Goal: Task Accomplishment & Management: Manage account settings

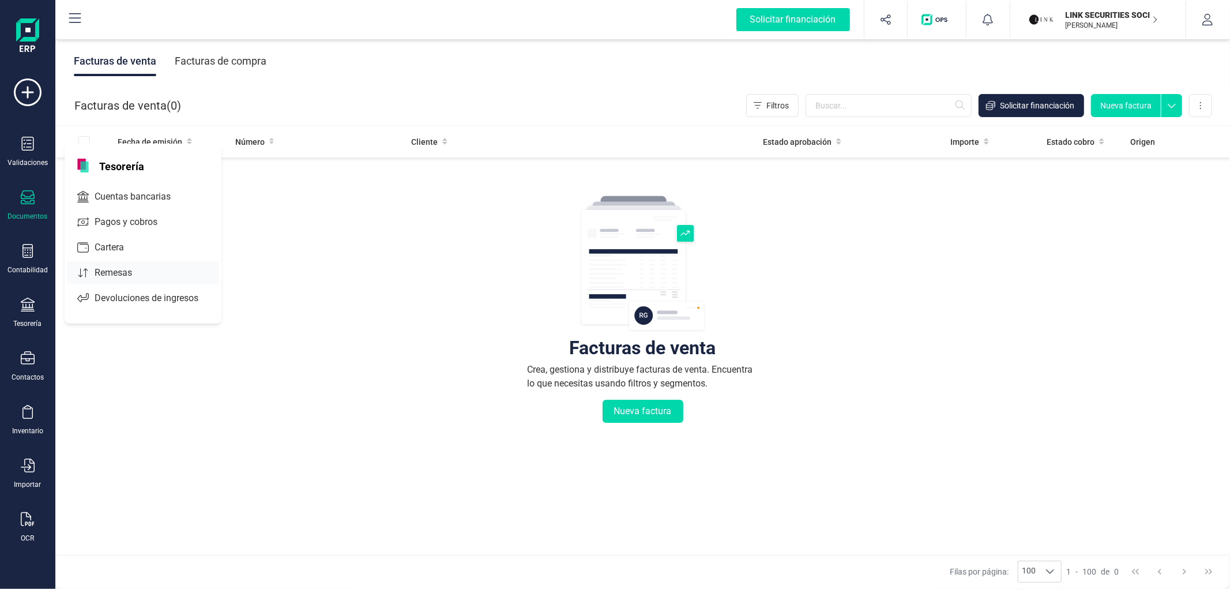
click at [98, 270] on span "Remesas" at bounding box center [121, 273] width 63 height 14
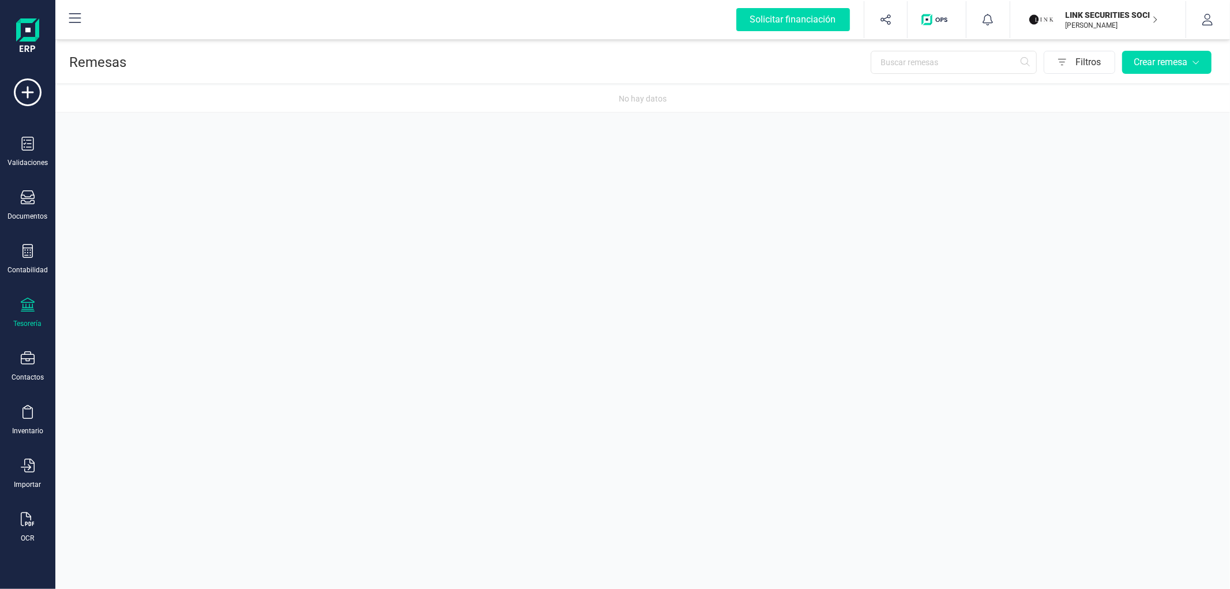
click at [1115, 29] on p "[PERSON_NAME]" at bounding box center [1112, 25] width 92 height 9
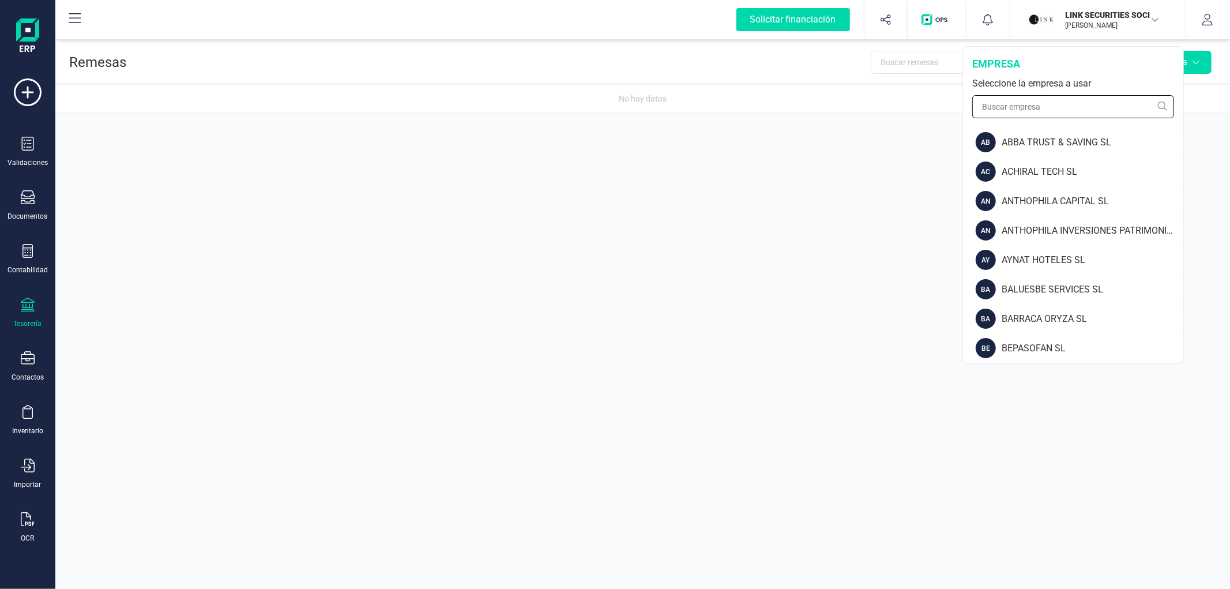
click at [1059, 102] on input "text" at bounding box center [1073, 106] width 202 height 23
type input "s"
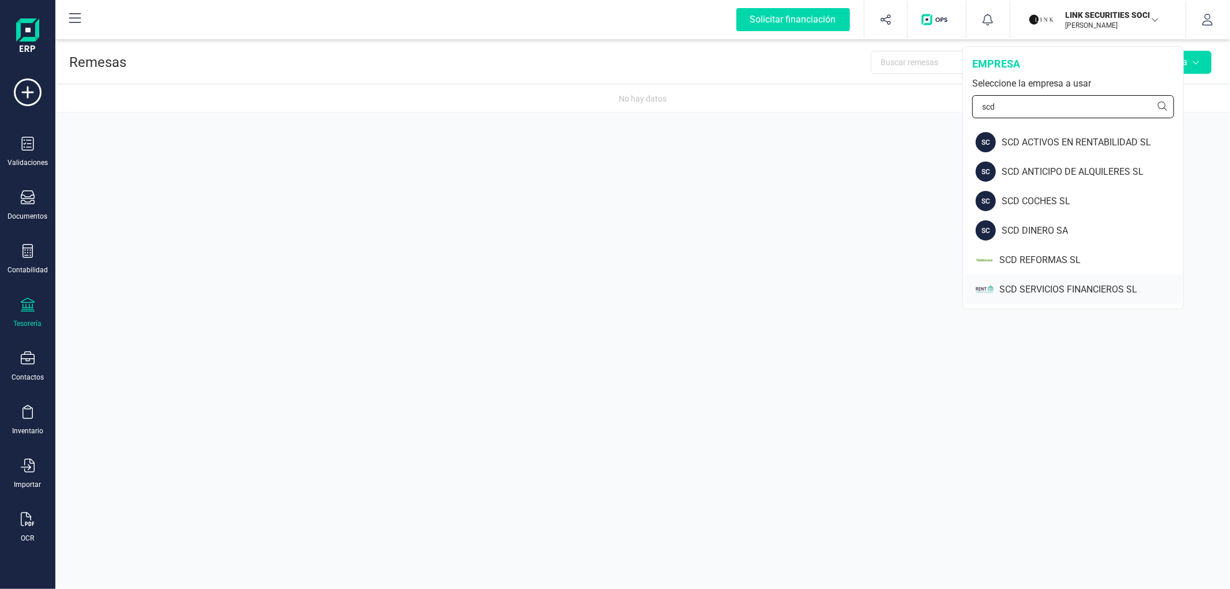
type input "scd"
click at [1028, 290] on div "SCD SERVICIOS FINANCIEROS SL" at bounding box center [1092, 290] width 184 height 14
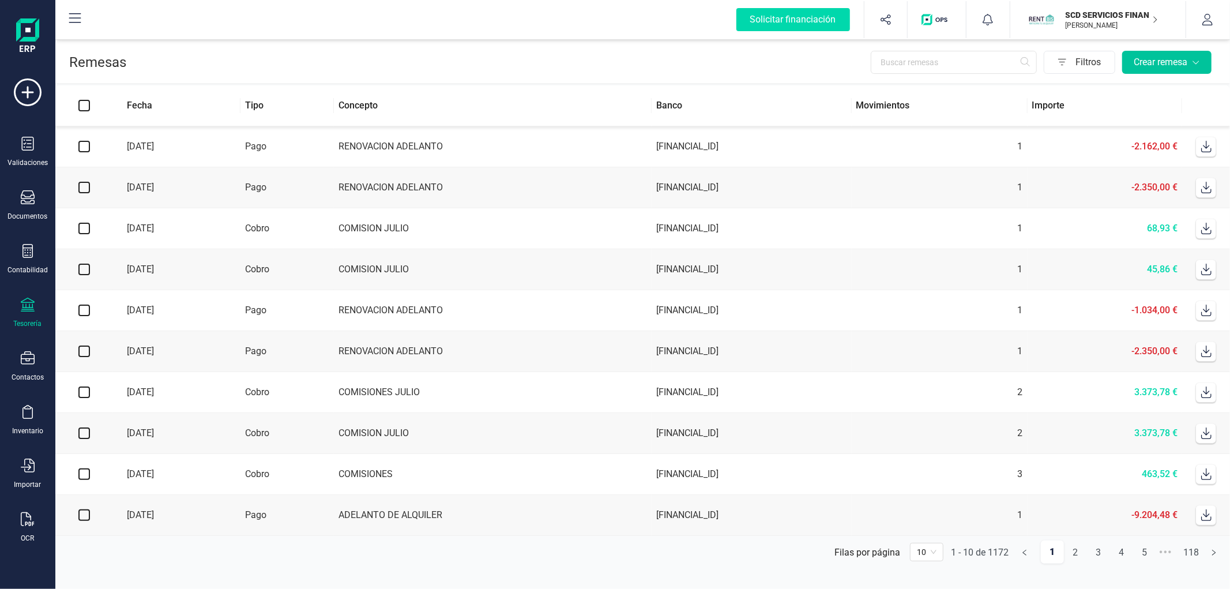
click at [1211, 59] on button "Crear remesa" at bounding box center [1166, 62] width 89 height 23
click at [1172, 87] on span "Remesas de pago" at bounding box center [1158, 90] width 73 height 14
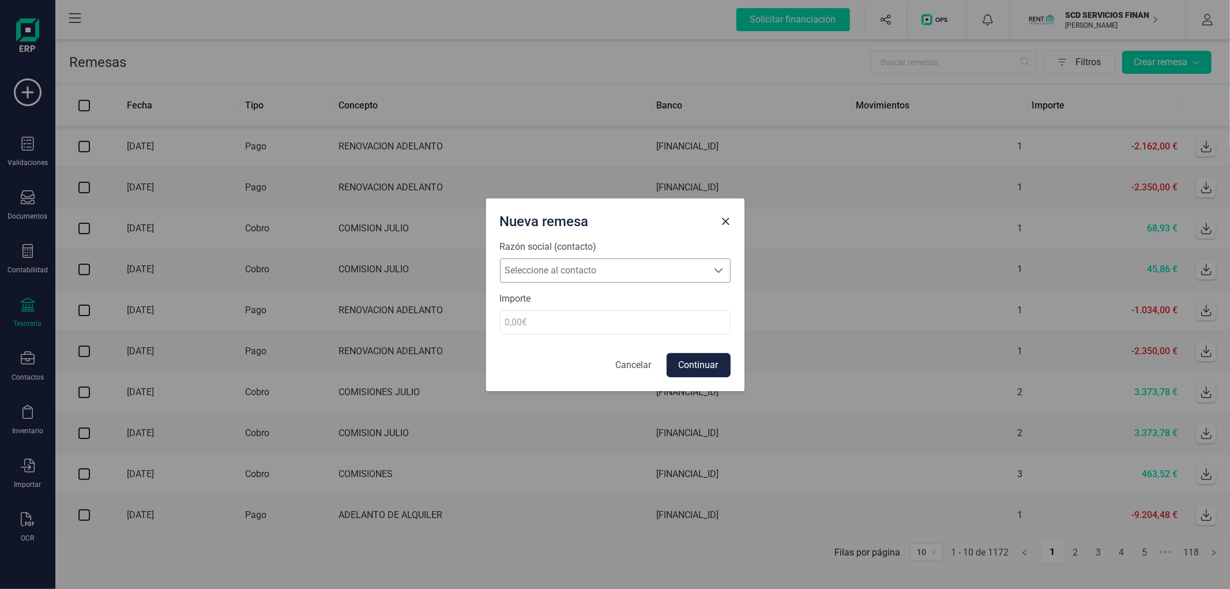
drag, startPoint x: 581, startPoint y: 257, endPoint x: 577, endPoint y: 265, distance: 9.0
click at [580, 258] on div "Seleccione al contacto Seleccione al contacto" at bounding box center [615, 270] width 231 height 24
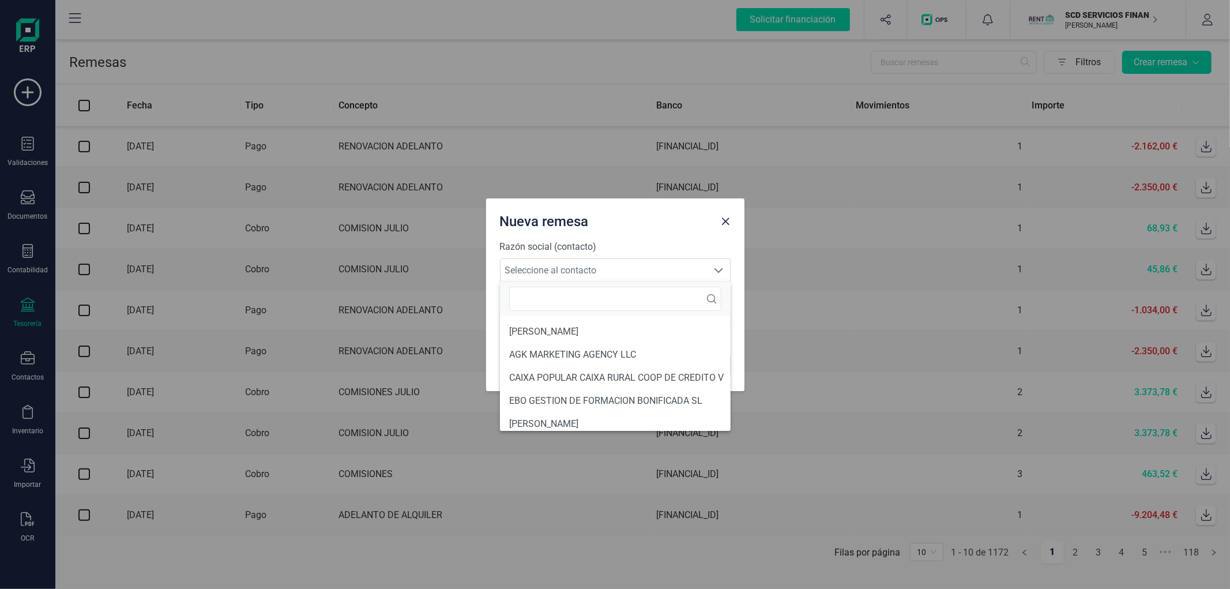
click at [558, 350] on li "AGK MARKETING AGENCY LLC" at bounding box center [616, 354] width 233 height 23
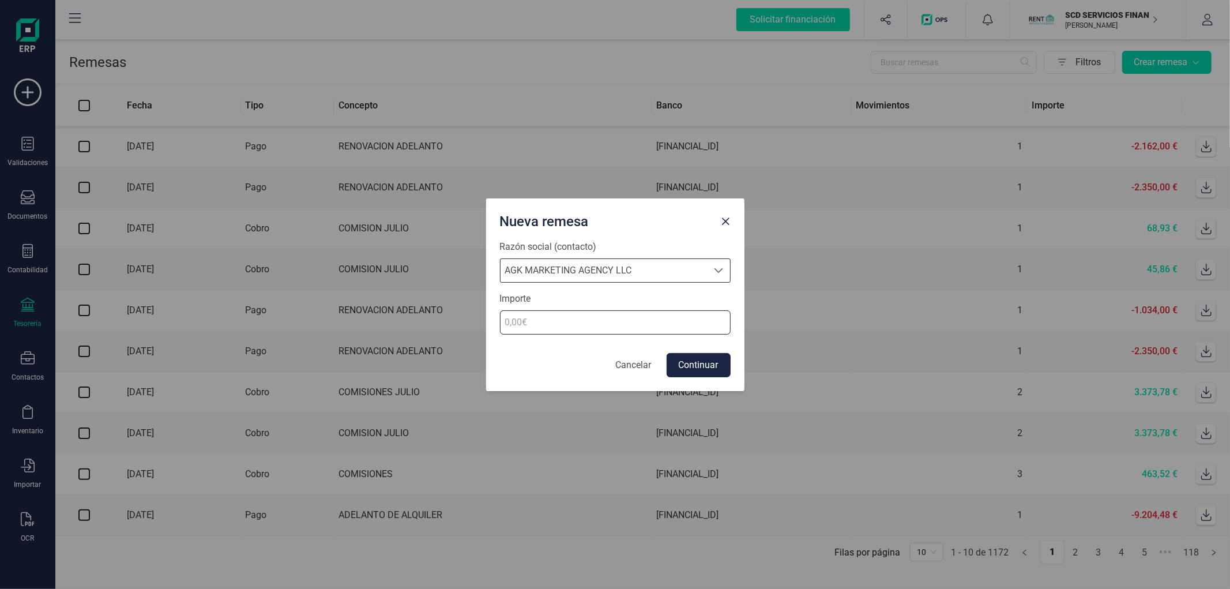
click at [564, 313] on input "number" at bounding box center [615, 322] width 231 height 24
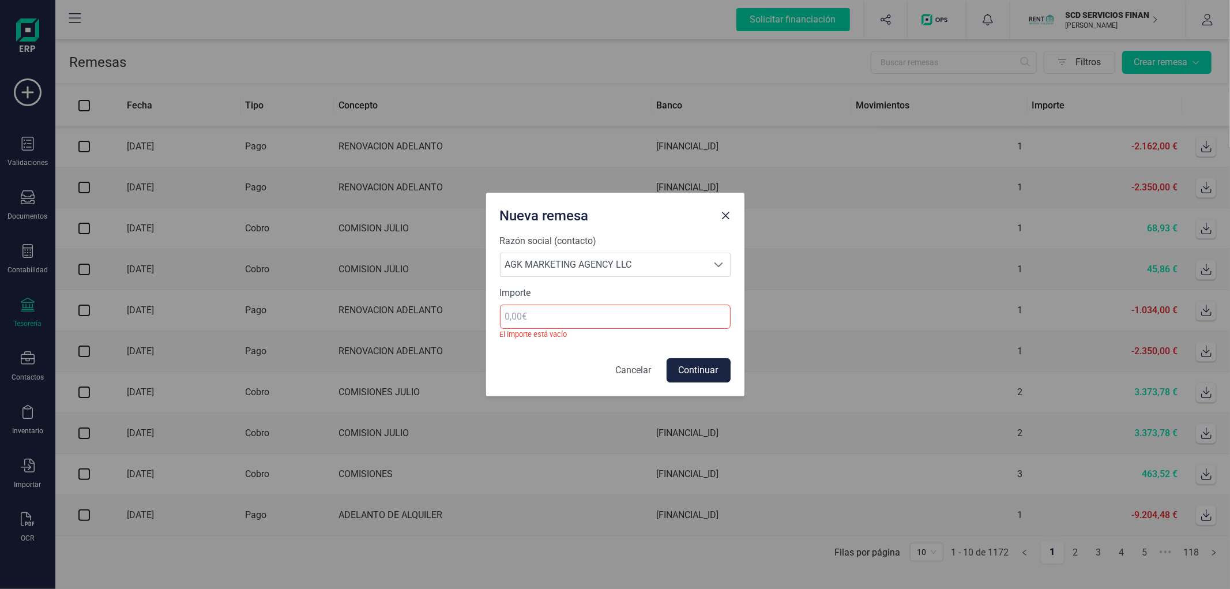
click at [688, 356] on form "Razón social (contacto) Seleccione al contacto AGK MARKETING AGENCY LLC AGK MAR…" at bounding box center [615, 308] width 231 height 148
click at [683, 364] on button "Continuar" at bounding box center [699, 370] width 64 height 24
click at [636, 325] on input "number" at bounding box center [615, 317] width 231 height 24
click at [683, 364] on button "Continuar" at bounding box center [699, 370] width 64 height 24
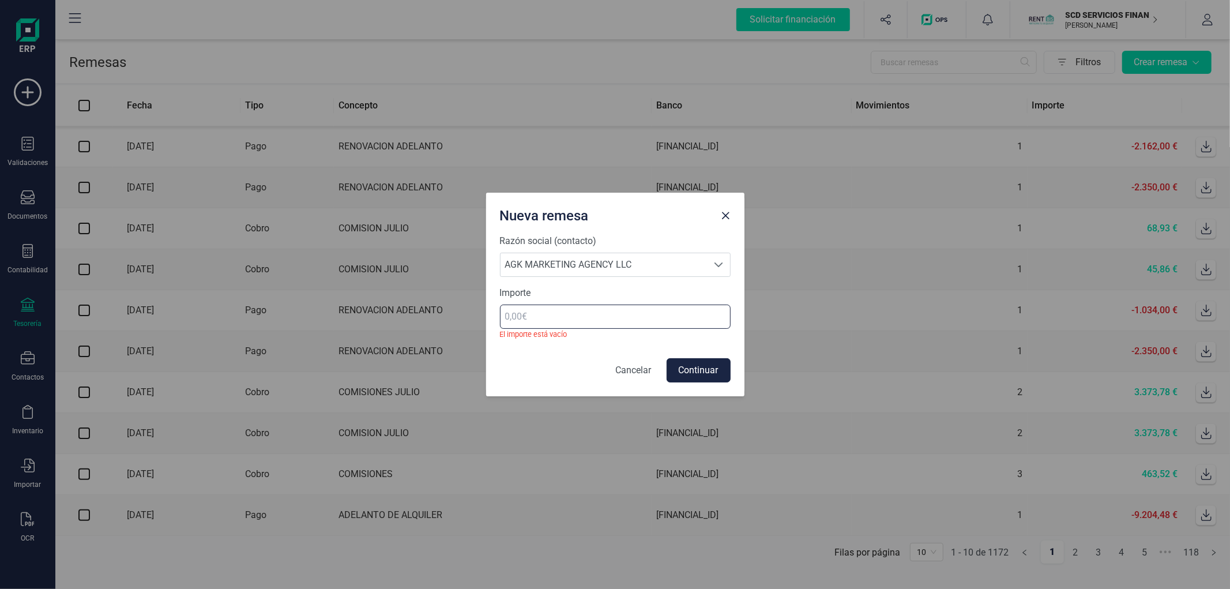
click at [607, 321] on input "number" at bounding box center [615, 317] width 231 height 24
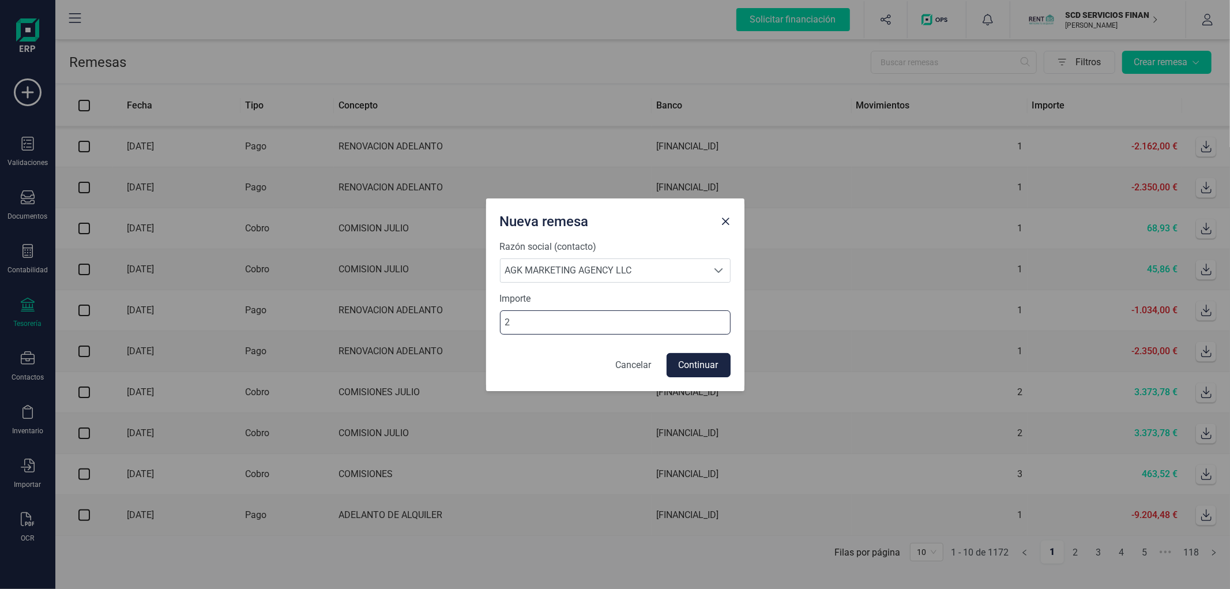
type input "2"
click at [701, 356] on button "Continuar" at bounding box center [699, 365] width 64 height 24
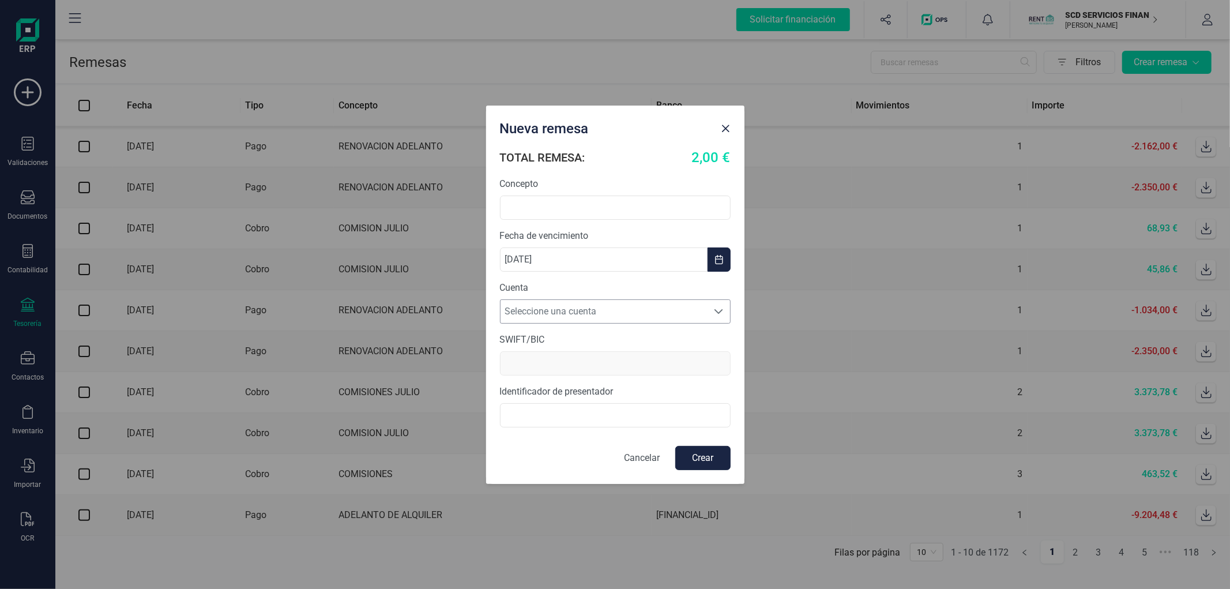
click at [593, 309] on span "Seleccione una cuenta" at bounding box center [605, 311] width 208 height 23
click at [727, 124] on span "Close" at bounding box center [726, 128] width 9 height 9
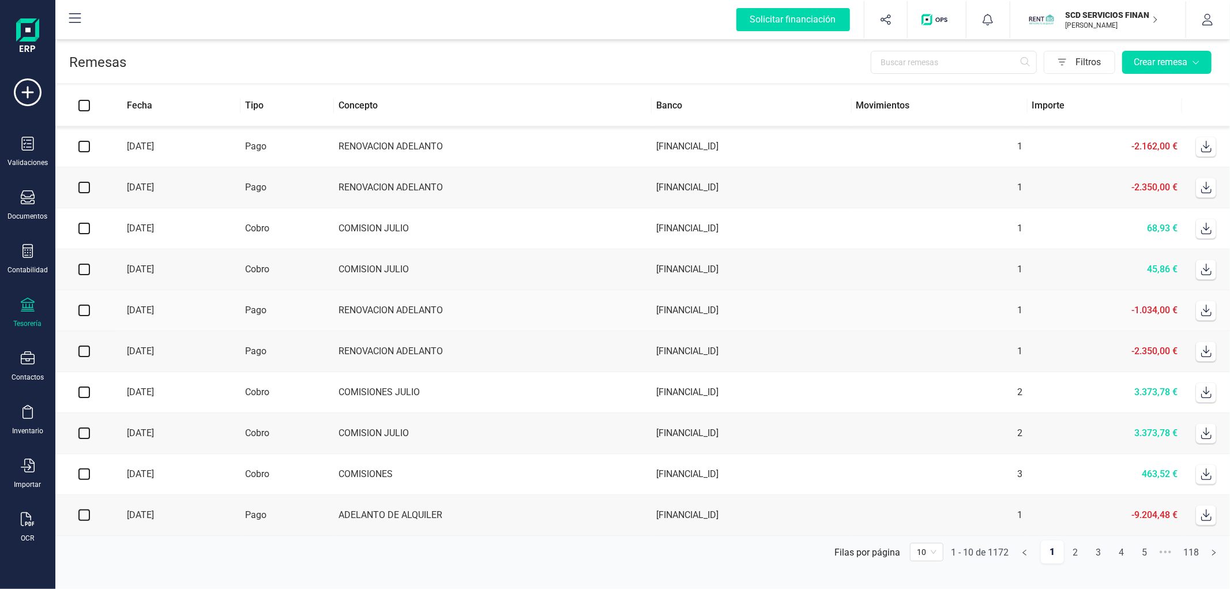
click at [33, 308] on div "Tesorería" at bounding box center [28, 313] width 46 height 31
click at [130, 189] on div "Cuentas bancarias" at bounding box center [143, 196] width 152 height 23
click at [519, 266] on td "COMISION JULIO" at bounding box center [493, 269] width 318 height 41
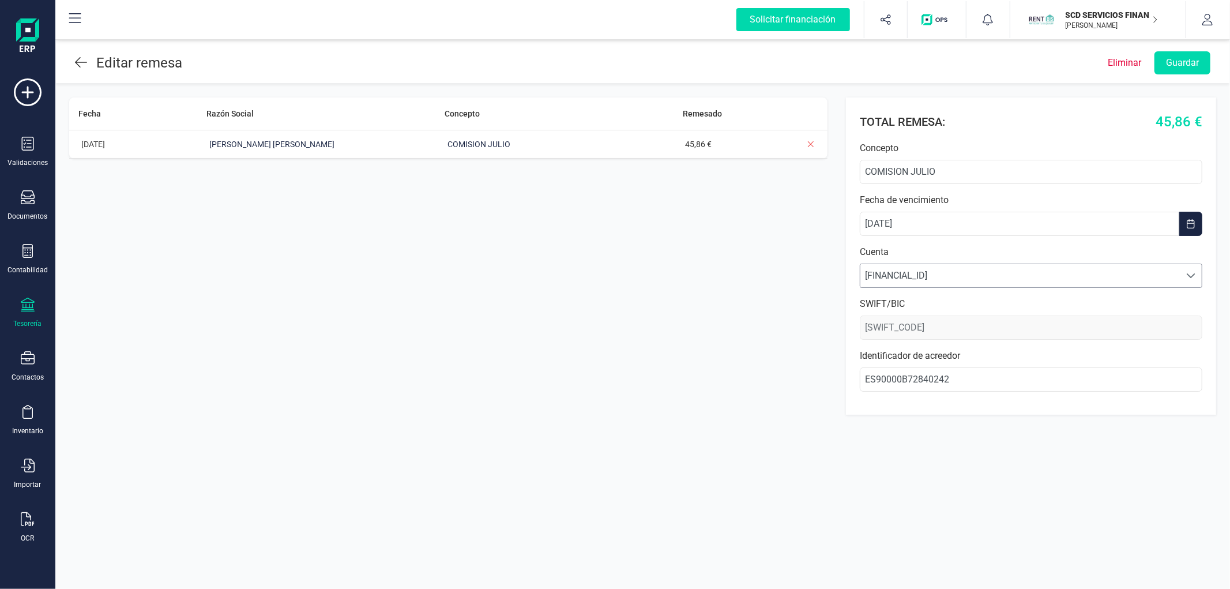
click at [922, 271] on span "[FINANCIAL_ID]" at bounding box center [1021, 275] width 320 height 23
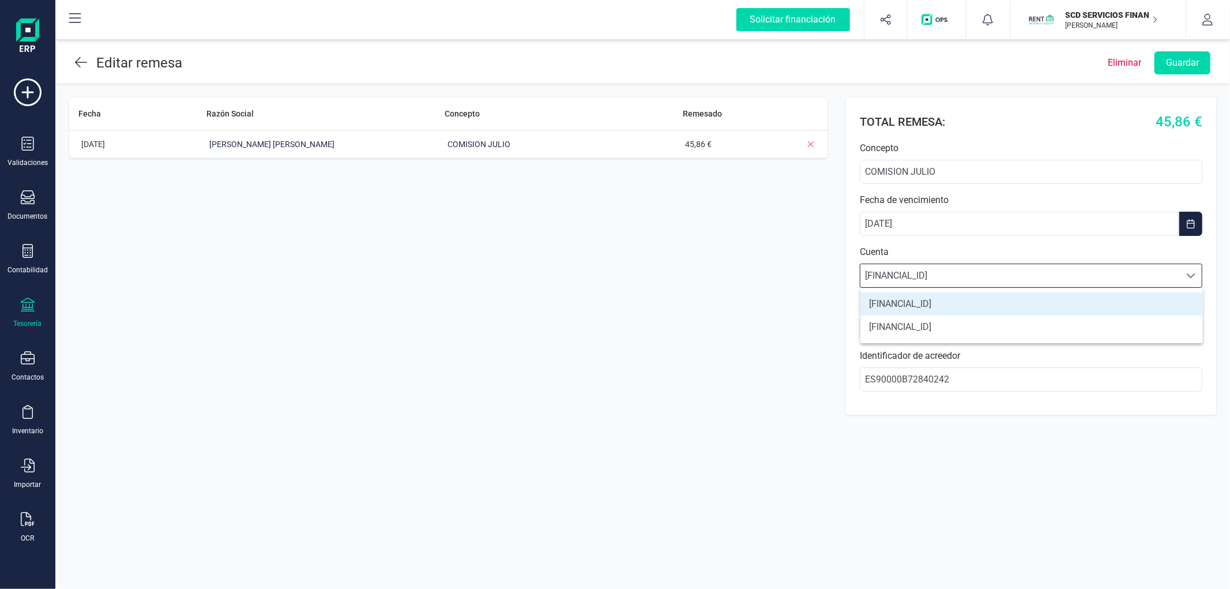
scroll to position [6, 50]
click at [768, 267] on div "[PERSON_NAME] Social Concepto Remesado [DATE] [PERSON_NAME] [PERSON_NAME] COMIS…" at bounding box center [448, 255] width 758 height 317
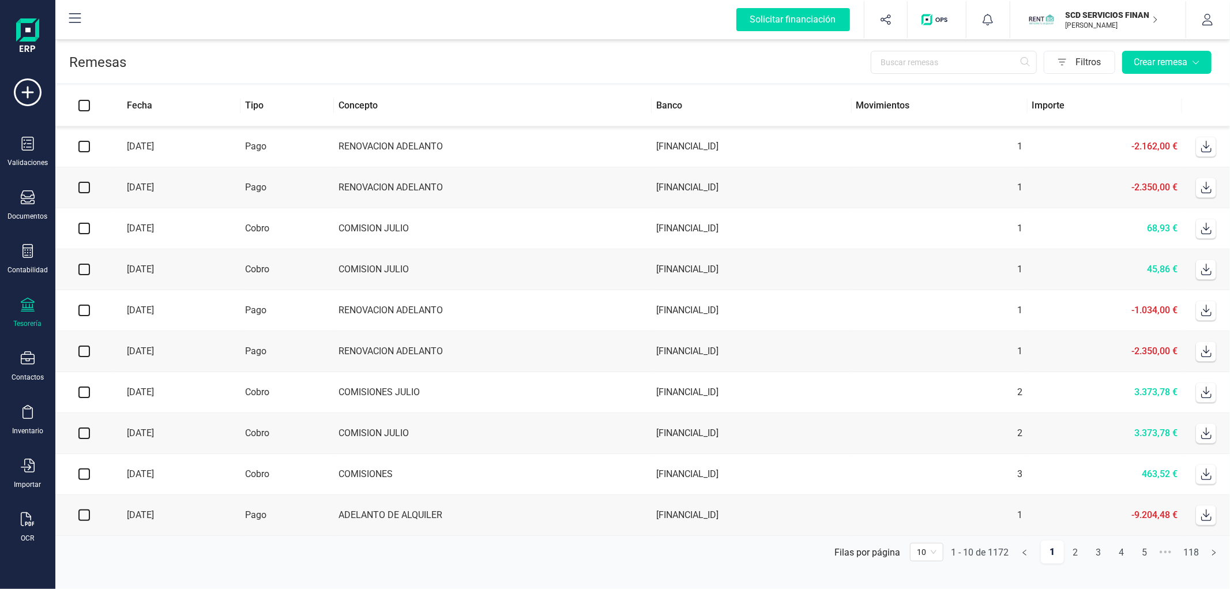
click at [921, 558] on span "10" at bounding box center [927, 551] width 20 height 17
click at [930, 535] on div "100" at bounding box center [926, 529] width 15 height 13
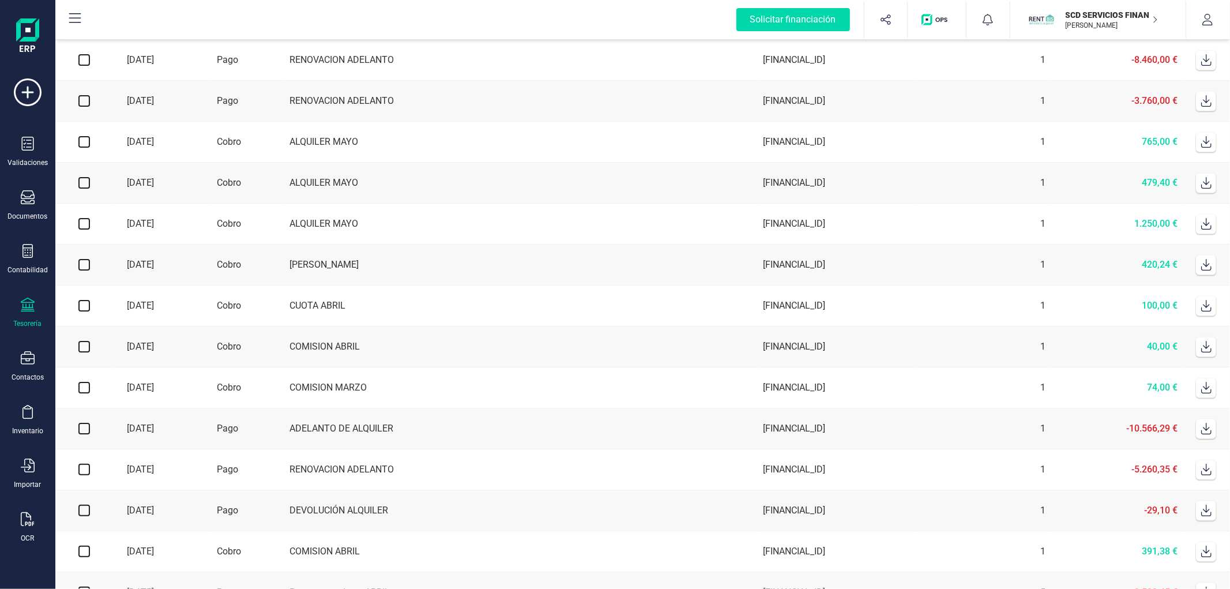
scroll to position [3733, 0]
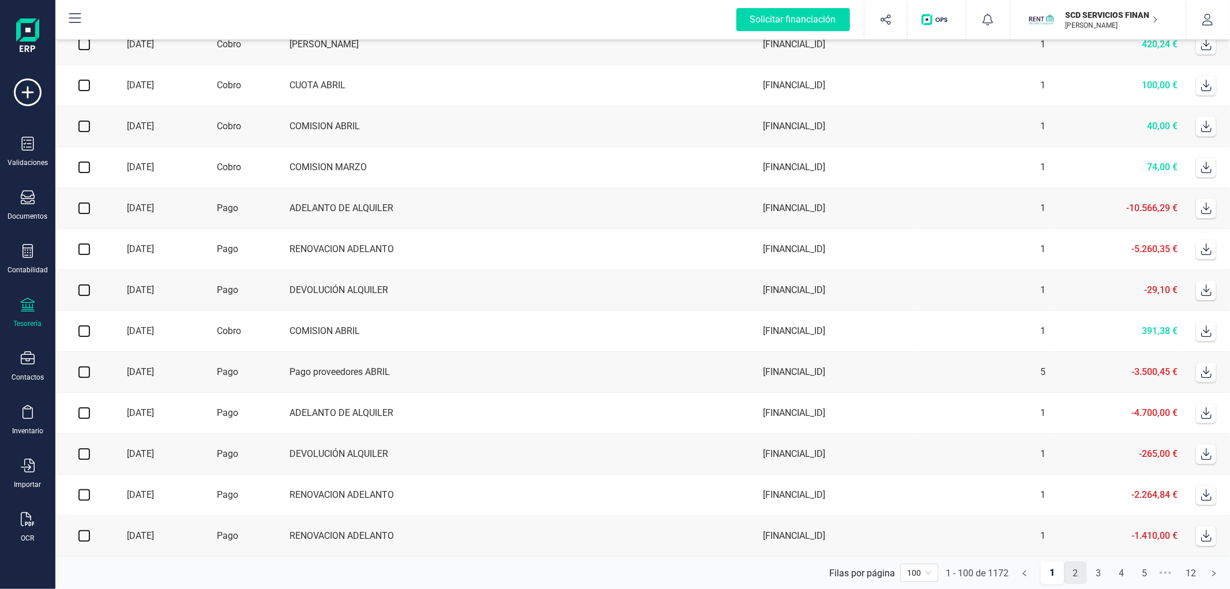
click at [1077, 575] on link "2" at bounding box center [1076, 573] width 22 height 23
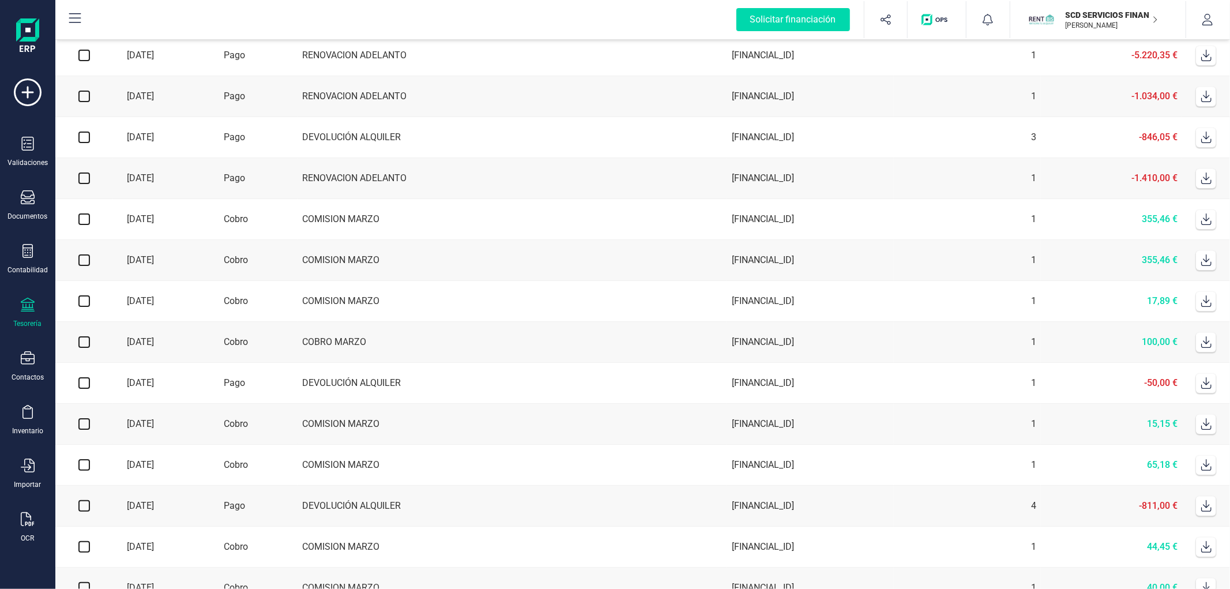
scroll to position [0, 0]
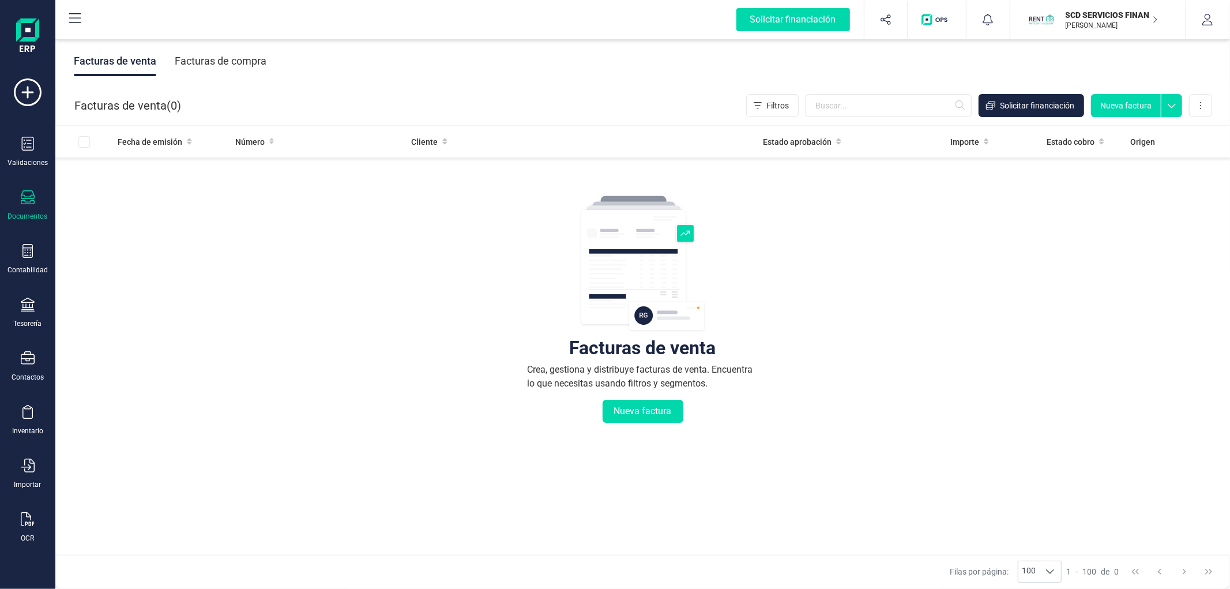
click at [12, 211] on div "Documentos" at bounding box center [28, 205] width 46 height 31
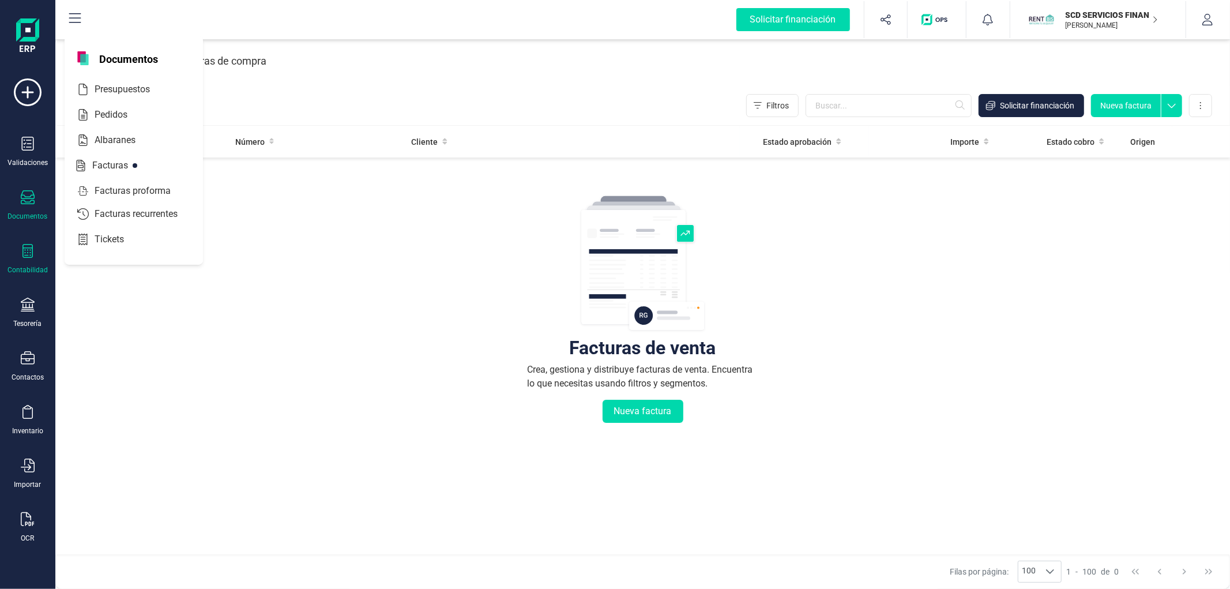
click at [36, 251] on div "Contabilidad" at bounding box center [28, 259] width 46 height 31
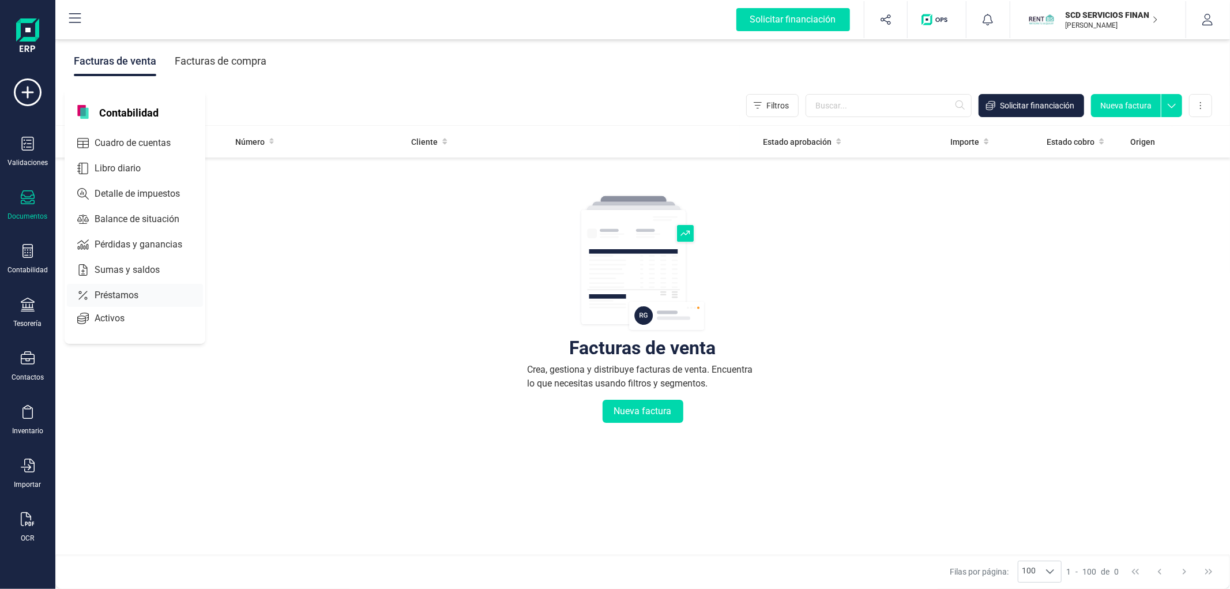
click at [133, 292] on span "Préstamos" at bounding box center [124, 295] width 69 height 14
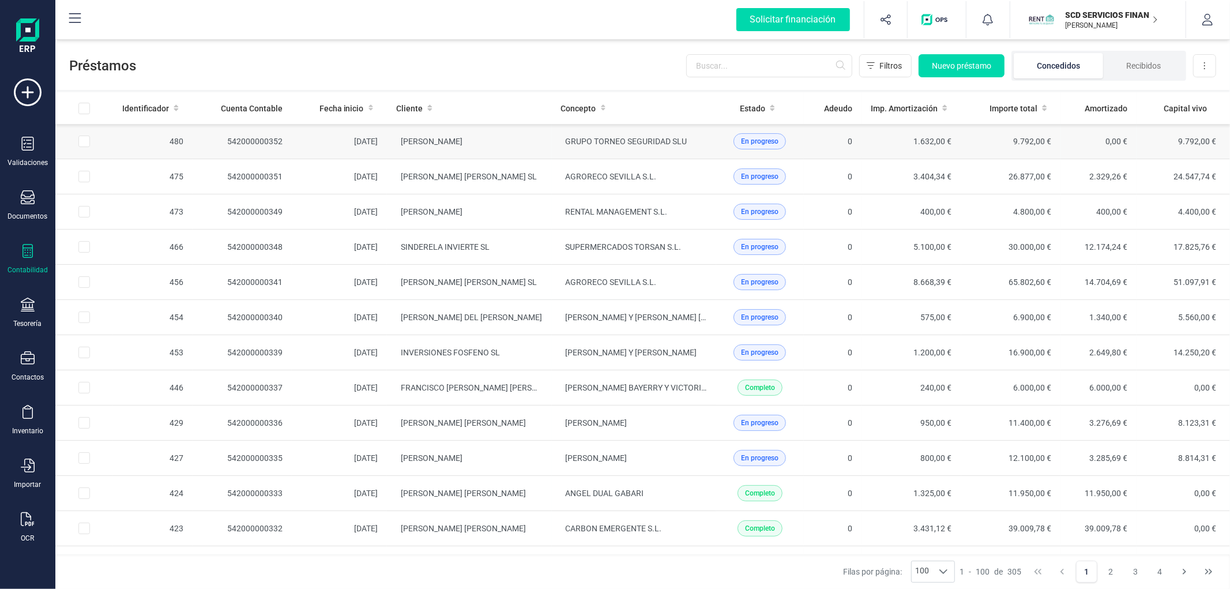
click at [643, 148] on td "GRUPO TORNEO SEGURIDAD SLU" at bounding box center [634, 141] width 164 height 35
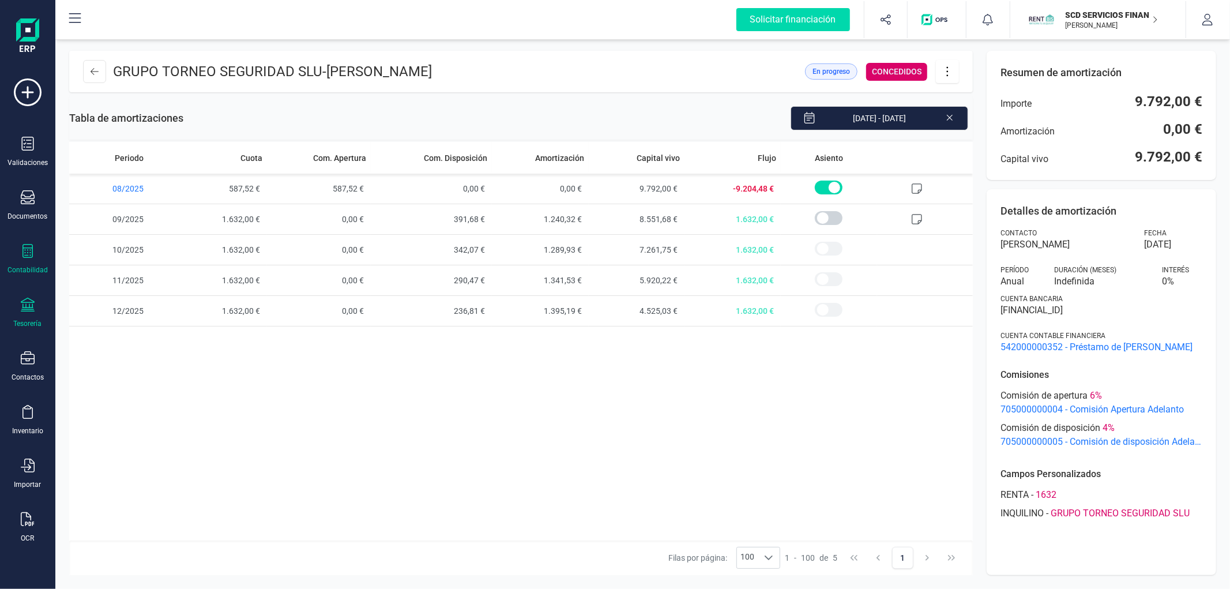
click at [38, 310] on div "Tesorería" at bounding box center [28, 313] width 46 height 31
click at [96, 189] on div "Cuentas bancarias" at bounding box center [143, 196] width 152 height 23
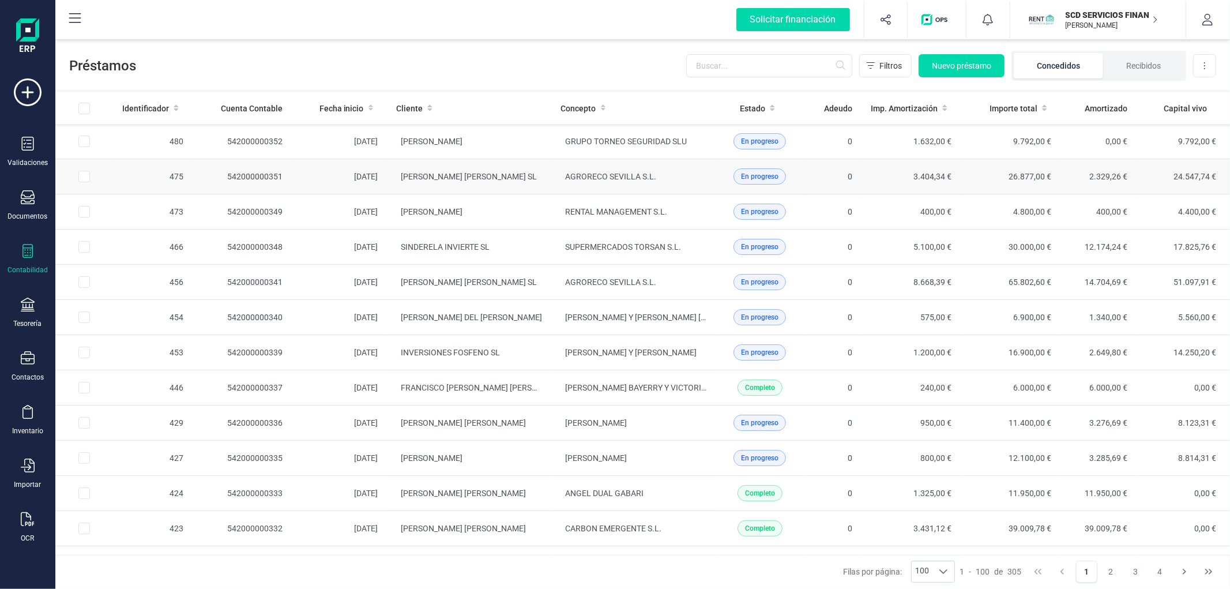
click at [81, 145] on input "Row Selected 496573dd-35d5-4f80-963c-f5cade2f2a41" at bounding box center [84, 142] width 12 height 12
checkbox input "true"
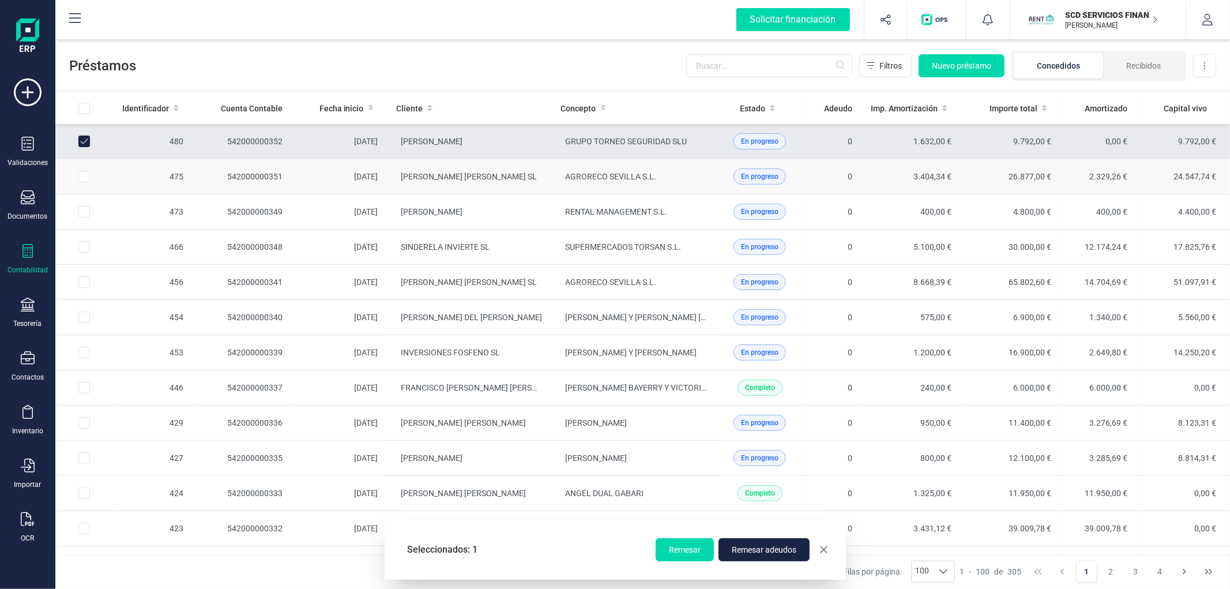
click at [85, 175] on input "Row Selected a75e2f7e-2d06-475e-9290-29e1b1c643ee" at bounding box center [84, 177] width 12 height 12
checkbox input "true"
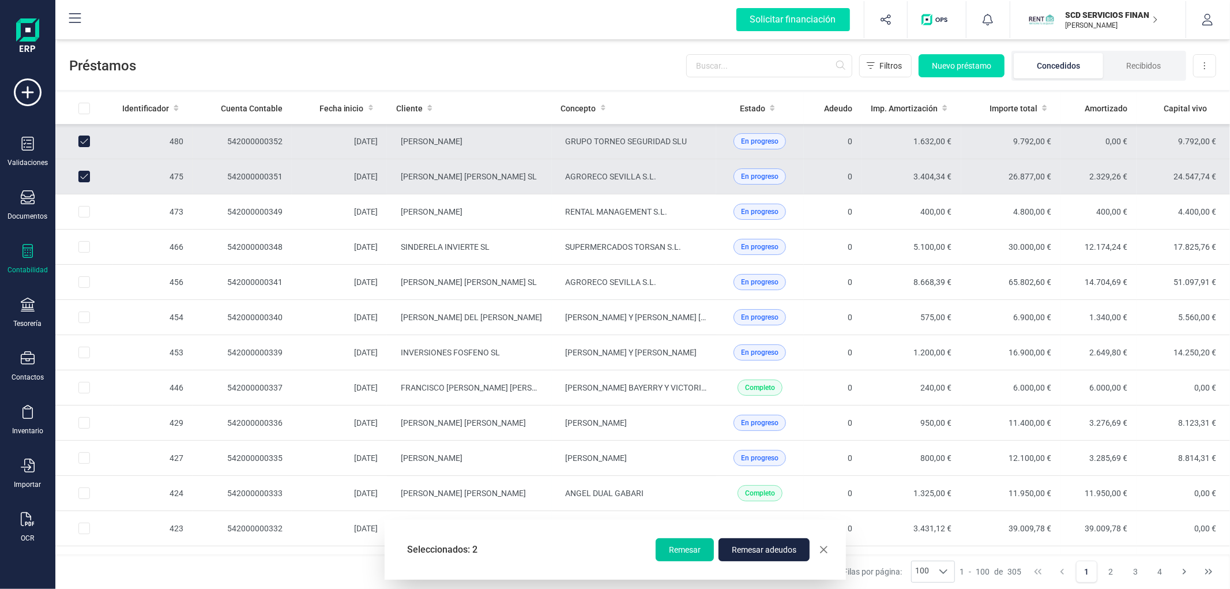
click at [678, 546] on span "Remesar" at bounding box center [685, 550] width 32 height 12
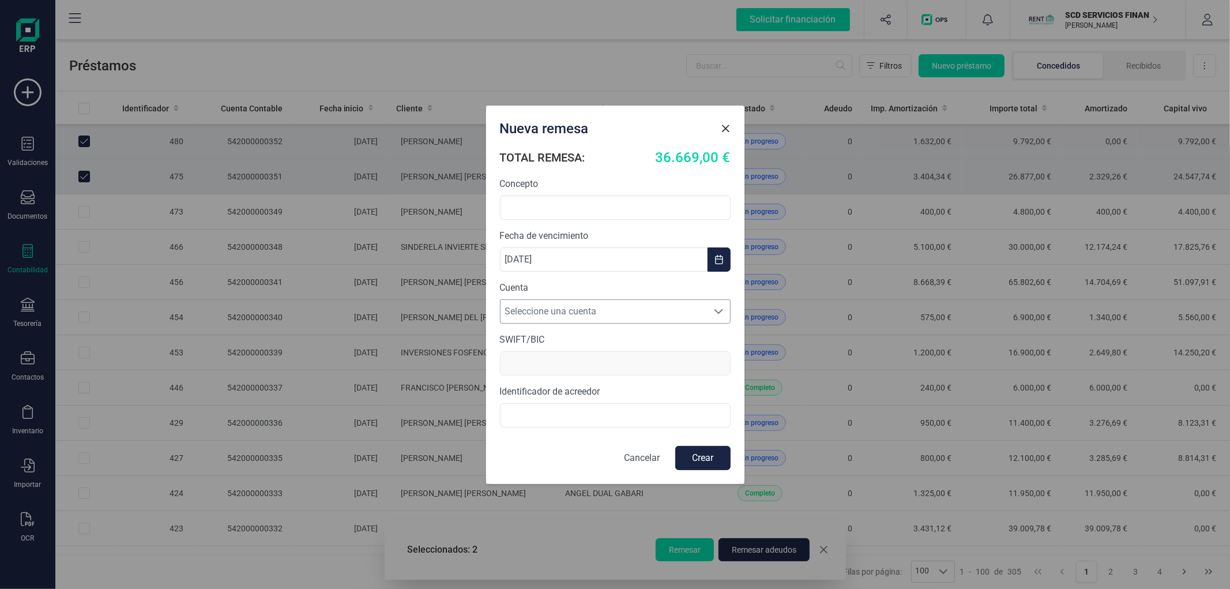
click at [568, 314] on span "Seleccione una cuenta" at bounding box center [605, 311] width 208 height 23
click at [644, 215] on input "text" at bounding box center [615, 208] width 231 height 24
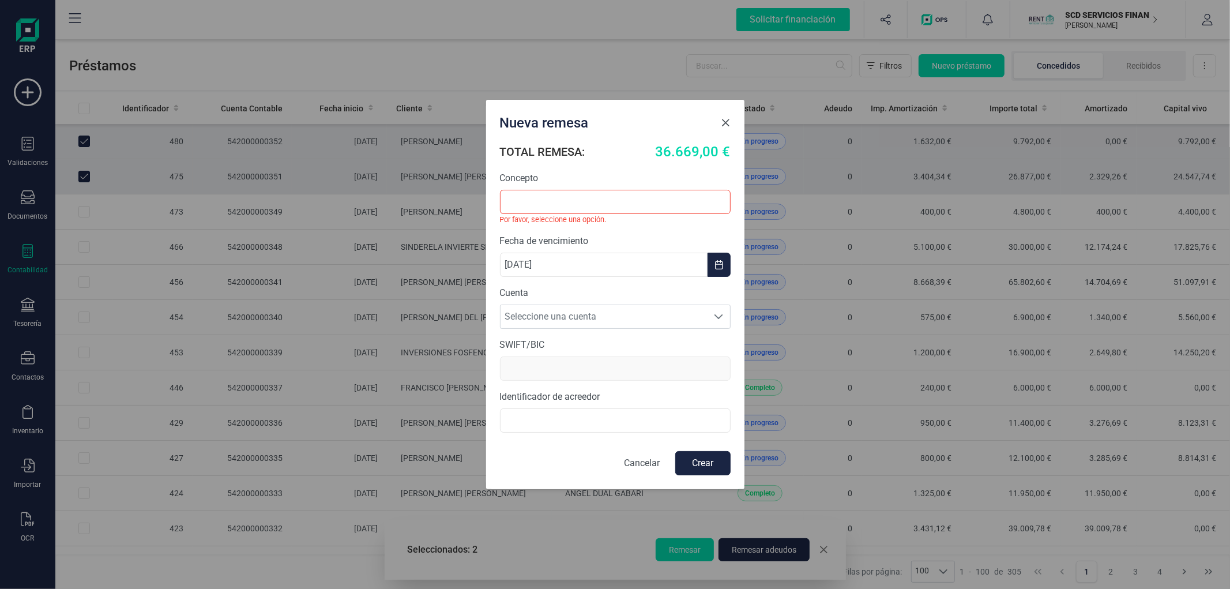
click at [726, 129] on button "Close" at bounding box center [726, 123] width 18 height 18
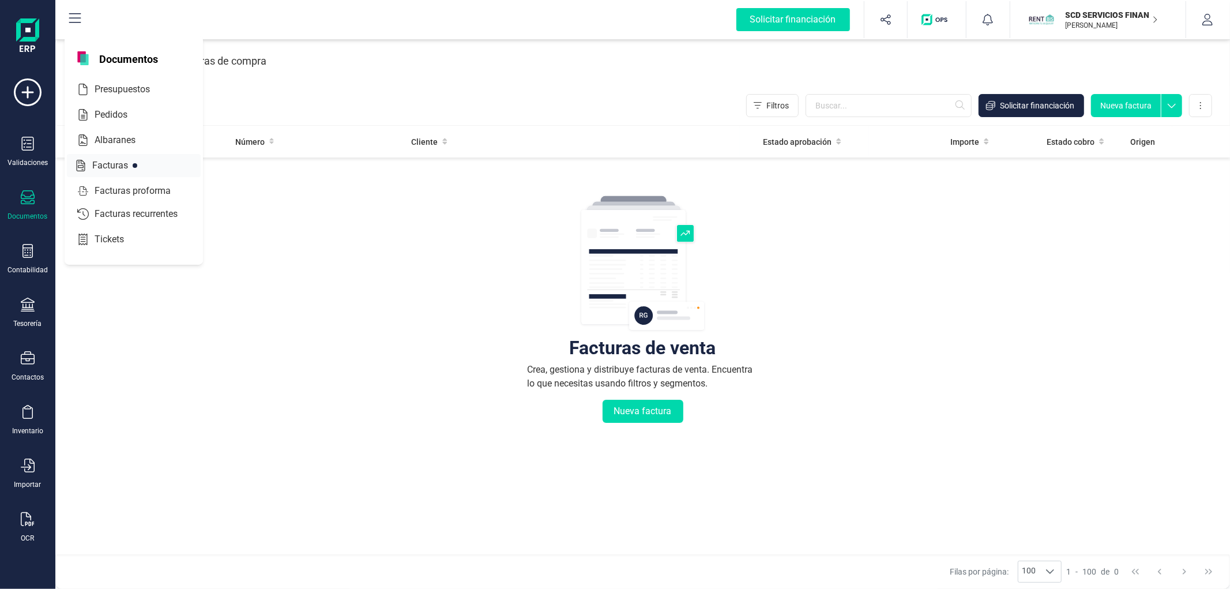
click at [119, 158] on div "Facturas" at bounding box center [134, 165] width 134 height 23
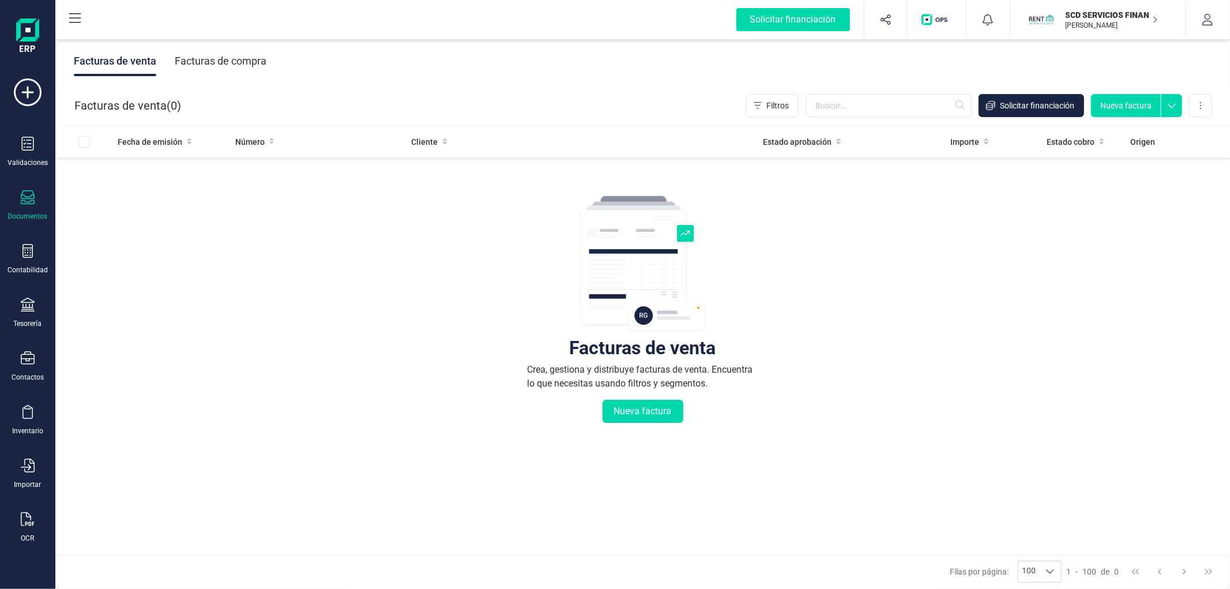
click at [1097, 18] on p "SCD SERVICIOS FINANCIEROS SL" at bounding box center [1112, 15] width 92 height 12
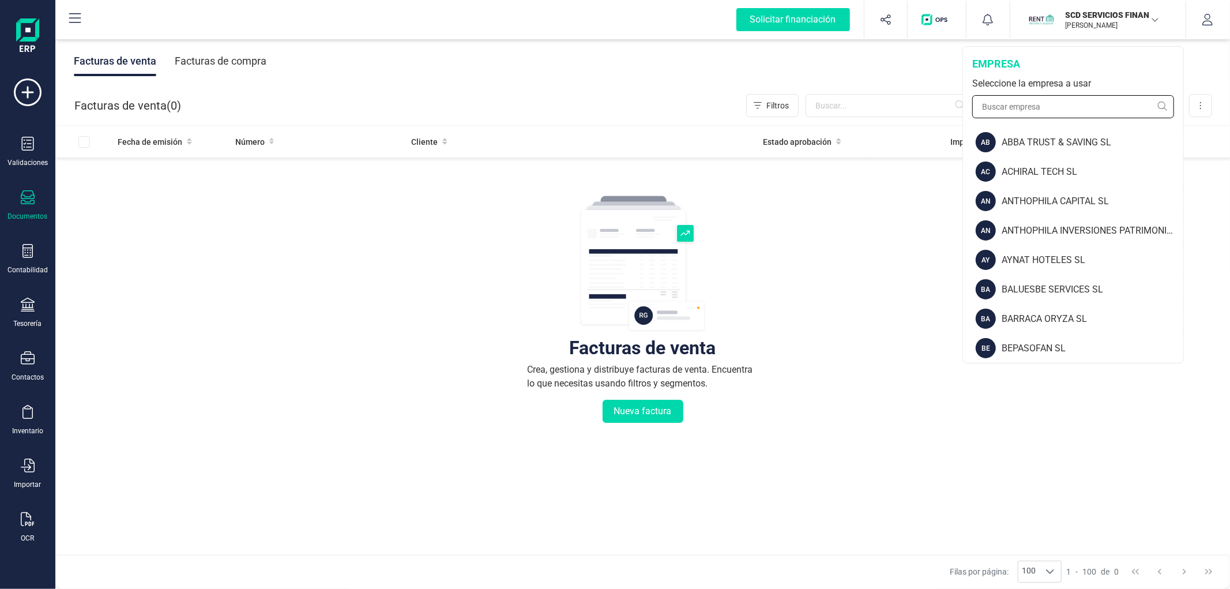
click at [1073, 108] on input "text" at bounding box center [1073, 106] width 202 height 23
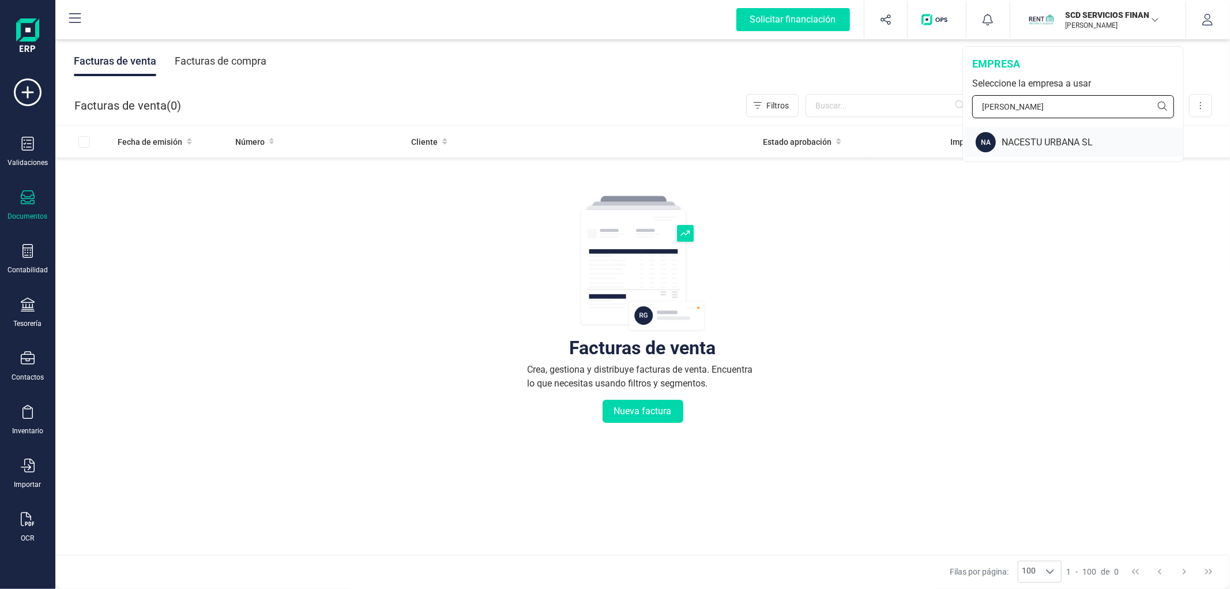
type input "nace"
click at [1046, 141] on div "NACESTU URBANA SL" at bounding box center [1093, 143] width 182 height 14
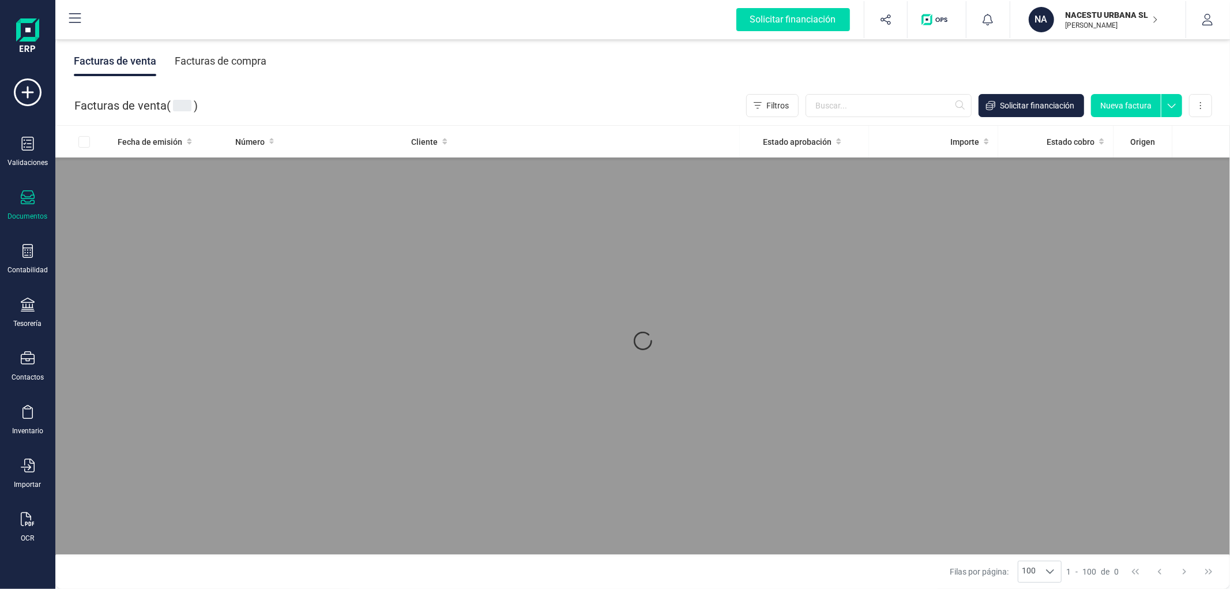
click at [31, 252] on icon at bounding box center [28, 251] width 14 height 14
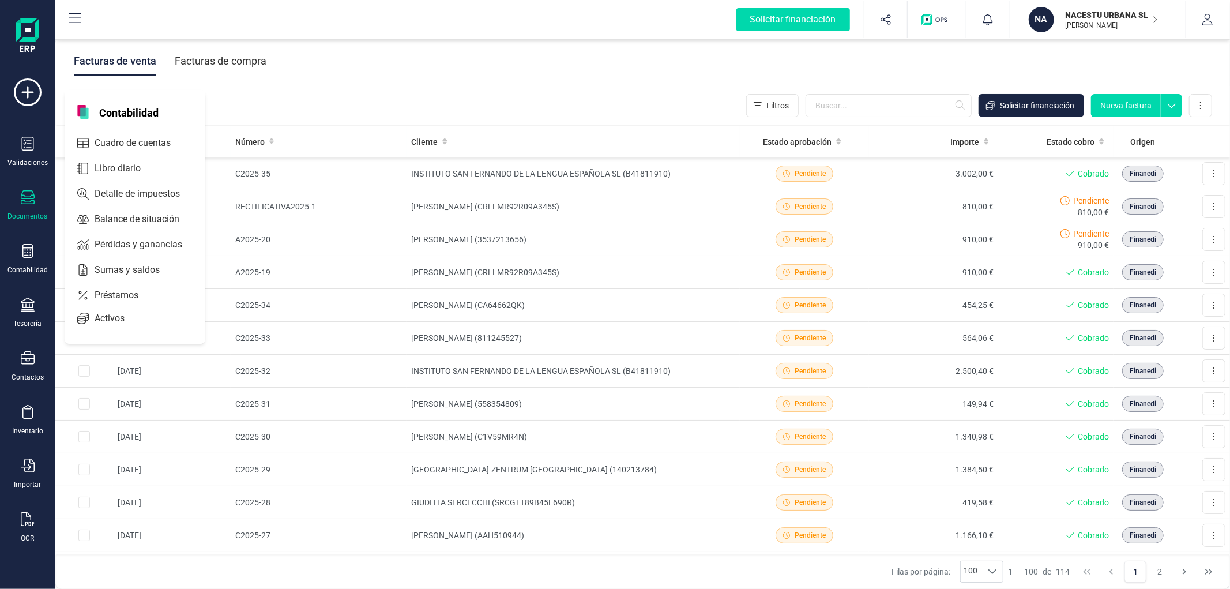
click at [33, 190] on icon at bounding box center [28, 197] width 14 height 14
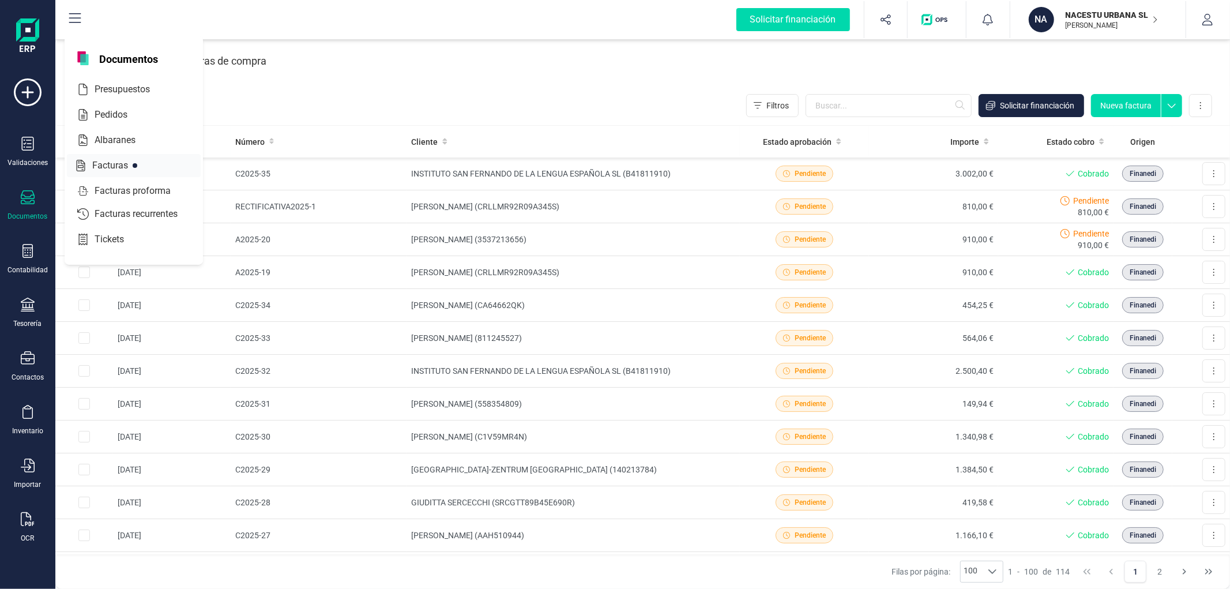
click at [91, 163] on span "Facturas" at bounding box center [118, 166] width 61 height 14
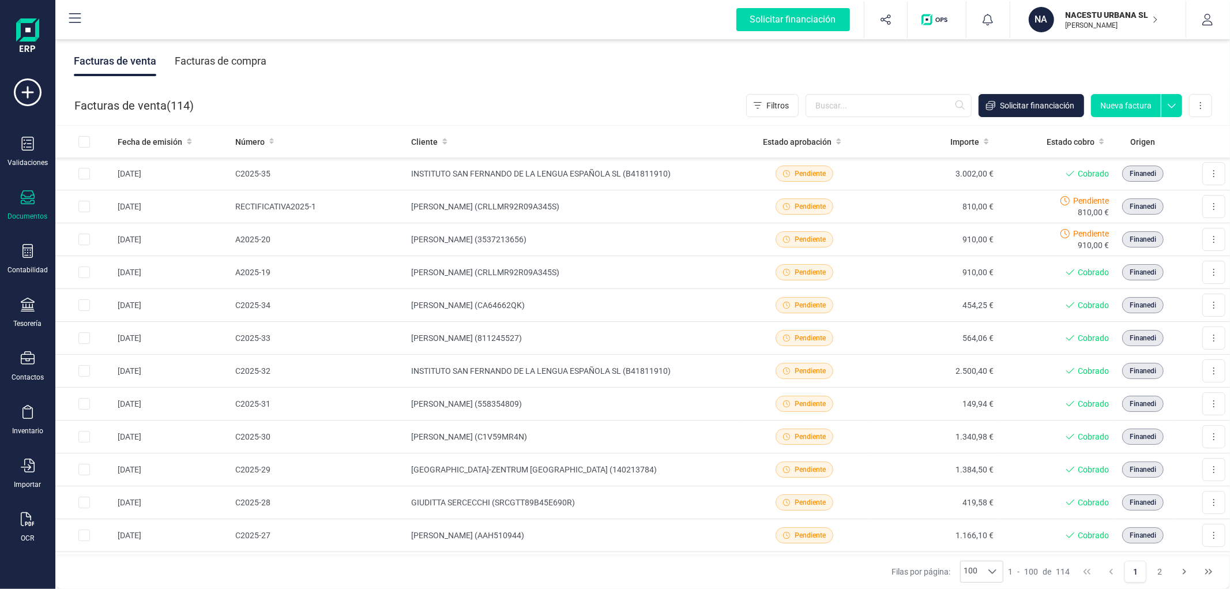
click at [300, 94] on div "Facturas de venta ( 114 ) Filtros Solicitar financiación Nueva factura Importar…" at bounding box center [643, 105] width 1175 height 39
click at [24, 371] on div "Contactos" at bounding box center [28, 366] width 46 height 31
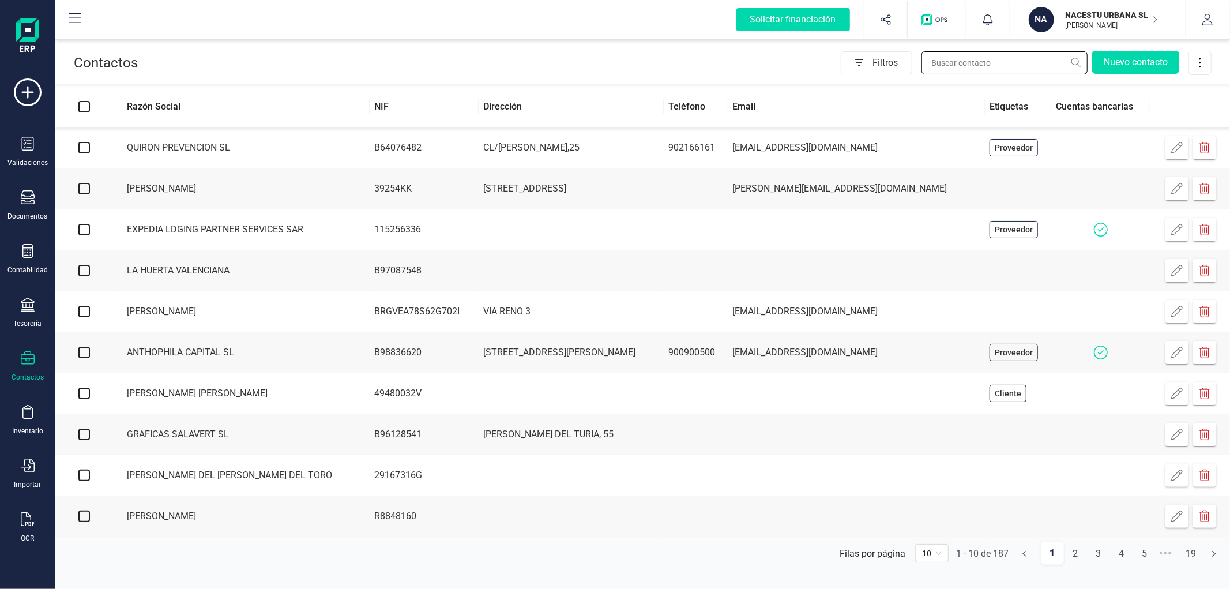
click at [987, 63] on input "text" at bounding box center [1005, 62] width 166 height 23
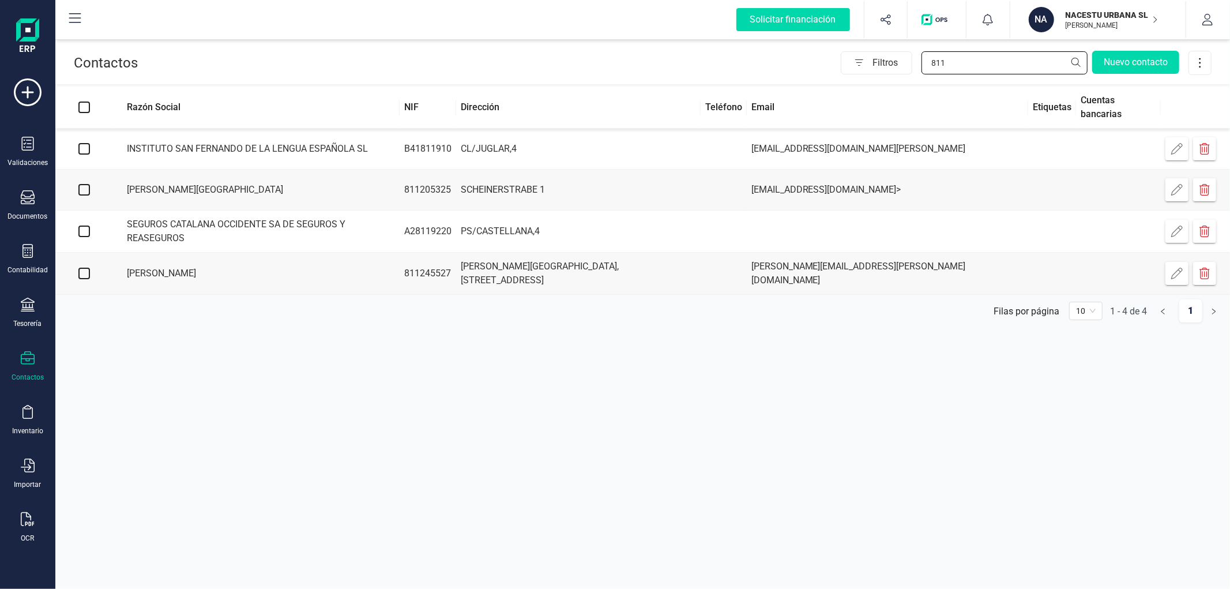
type input "811"
click at [235, 276] on td "ELISA SCHMID" at bounding box center [256, 274] width 287 height 42
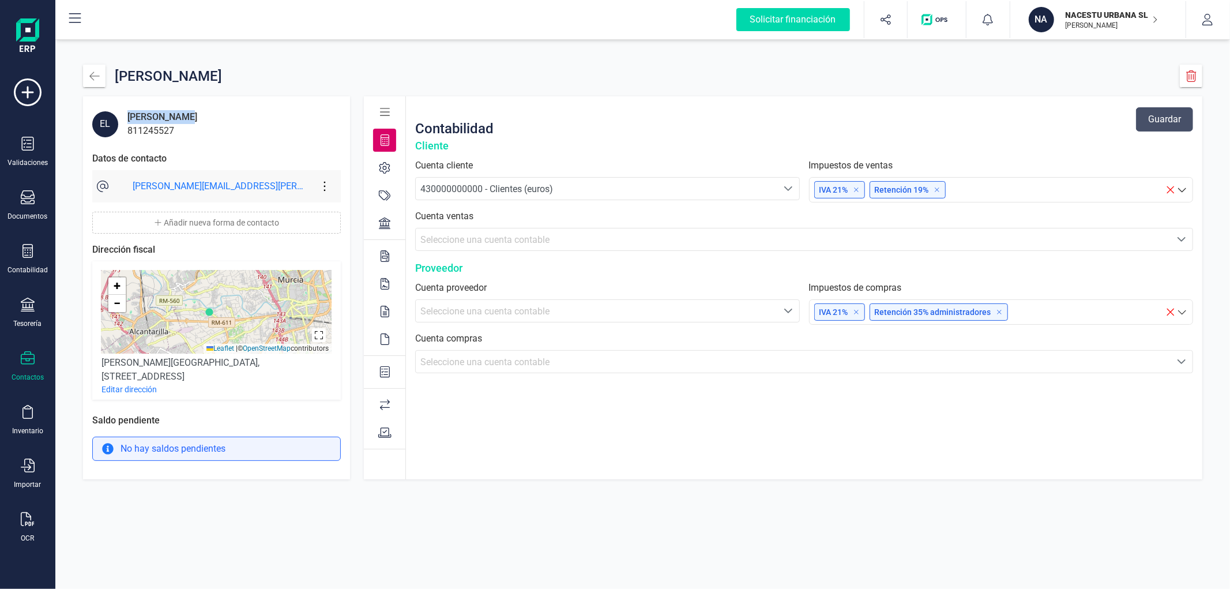
drag, startPoint x: 206, startPoint y: 114, endPoint x: 119, endPoint y: 119, distance: 87.2
click at [119, 119] on div "EL ELISA SCHMID 811245527" at bounding box center [216, 124] width 249 height 28
click at [172, 116] on div "ELISA SCHMID" at bounding box center [162, 117] width 70 height 14
click at [151, 114] on div "ELISA SCHMID" at bounding box center [162, 117] width 70 height 14
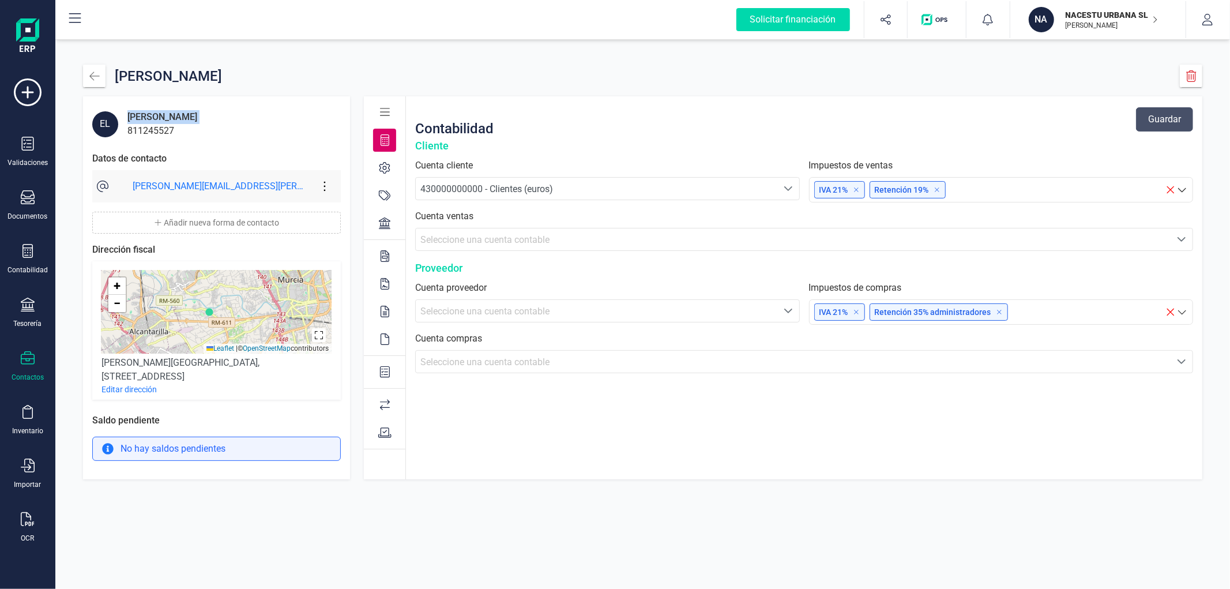
click at [151, 114] on div "ELISA SCHMID" at bounding box center [162, 117] width 70 height 14
copy div "ELISA SCHMID"
drag, startPoint x: 303, startPoint y: 360, endPoint x: 96, endPoint y: 366, distance: 207.7
click at [96, 366] on div "+ − Leaflet | © OpenStreetMap contributors Gottfried Wilhelm Leibniz Universitä…" at bounding box center [216, 330] width 249 height 138
click at [219, 380] on div "Gottfried Wilhelm Leibniz Universität Hannover, Welfengarten 1 - 30167" at bounding box center [217, 370] width 230 height 28
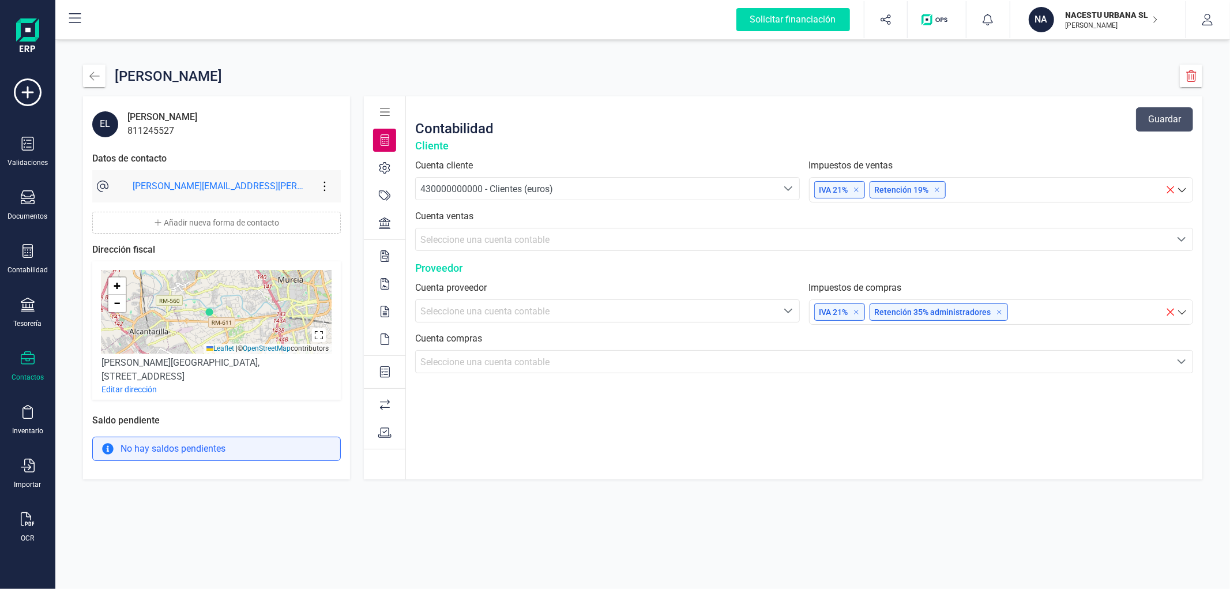
click at [564, 515] on div "ELISA SCHMID EL ELISA SCHMID 811245527 Datos de contacto elisa.schmid@inf.uni-h…" at bounding box center [642, 294] width 1175 height 589
drag, startPoint x: 98, startPoint y: 364, endPoint x: 290, endPoint y: 362, distance: 191.5
click at [290, 362] on div "+ − Leaflet | © OpenStreetMap contributors Gottfried Wilhelm Leibniz Universitä…" at bounding box center [216, 330] width 249 height 138
click at [238, 367] on div "Gottfried Wilhelm Leibniz Universität Hannover, Welfengarten 1 - 30167" at bounding box center [217, 370] width 230 height 28
drag, startPoint x: 291, startPoint y: 361, endPoint x: 102, endPoint y: 358, distance: 188.6
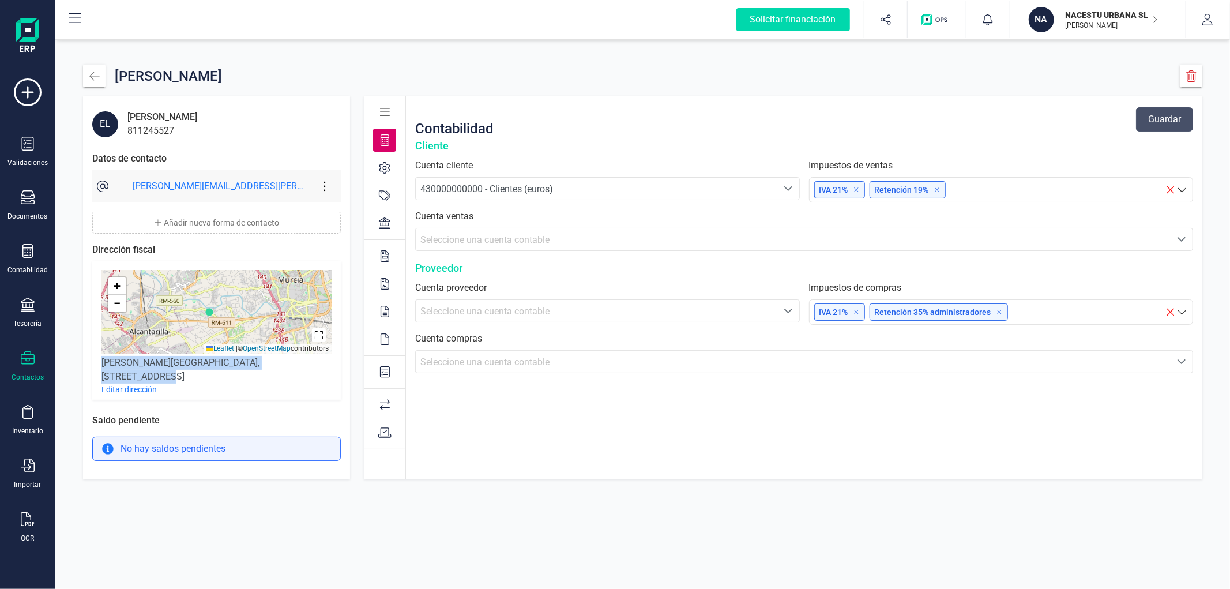
click at [102, 358] on div "Gottfried Wilhelm Leibniz Universität Hannover, Welfengarten 1 - 30167" at bounding box center [217, 370] width 230 height 28
copy div "Gottfried Wilhelm Leibniz Universität Hannover"
click at [333, 45] on div "ELISA SCHMID EL ELISA SCHMID 811245527 Datos de contacto elisa.schmid@inf.uni-h…" at bounding box center [642, 272] width 1175 height 470
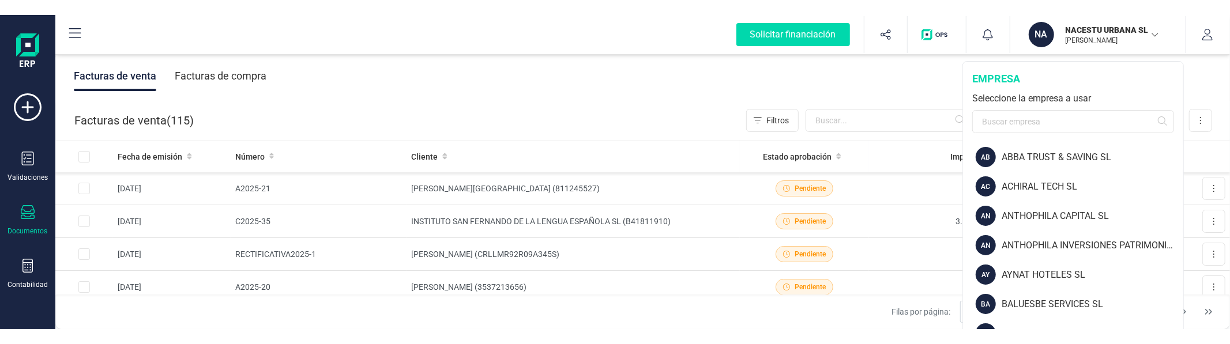
scroll to position [1357, 0]
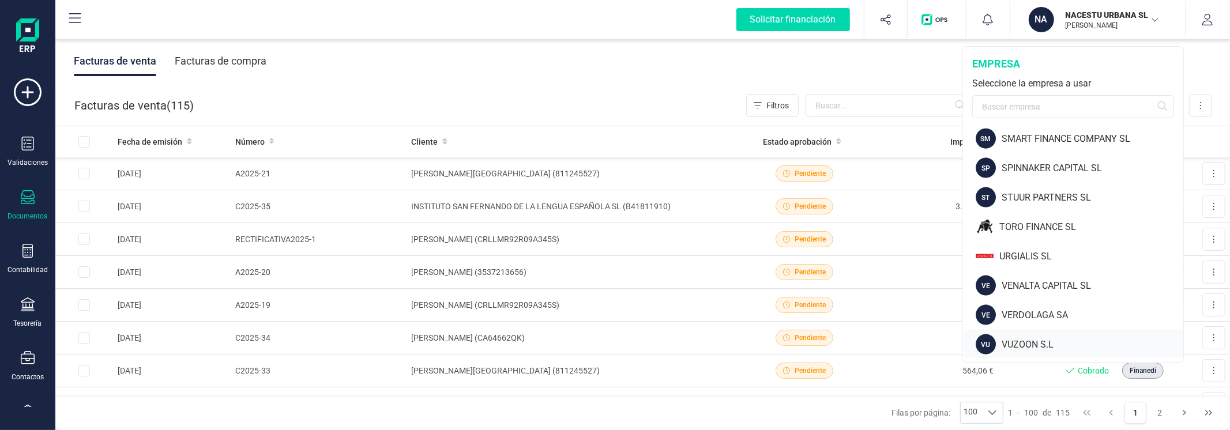
click at [1024, 314] on div "VUZOON S.L" at bounding box center [1093, 345] width 182 height 14
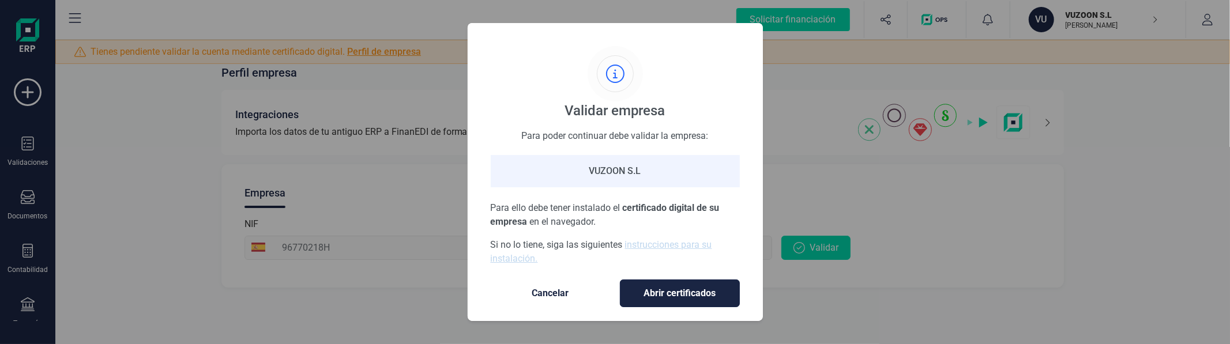
click at [661, 297] on span "Abrir certificados" at bounding box center [680, 294] width 96 height 14
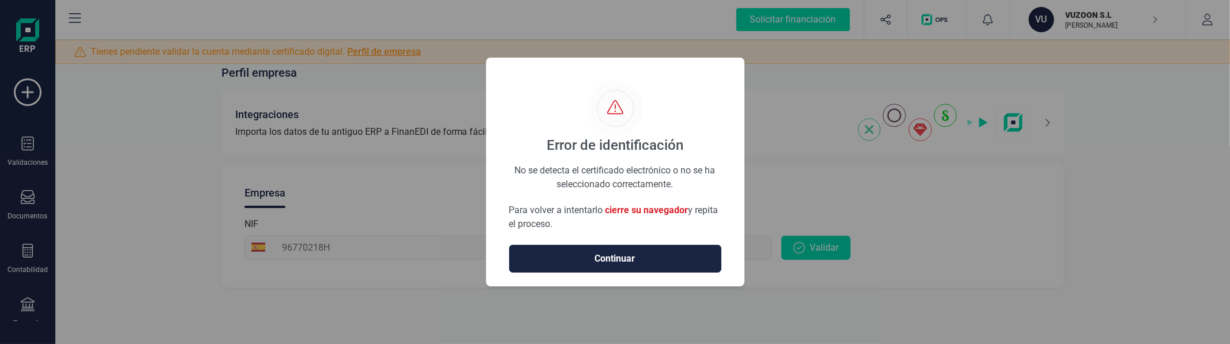
click at [607, 248] on button "Continuar" at bounding box center [615, 259] width 212 height 28
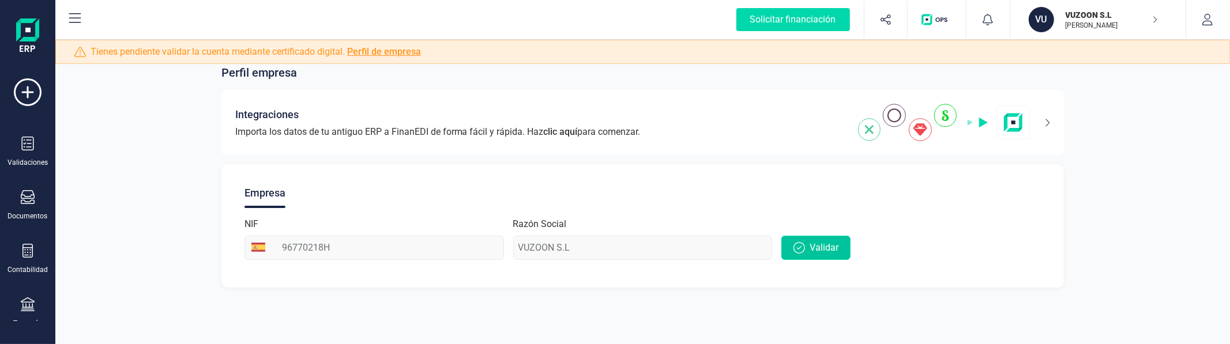
click at [823, 242] on span "Validar" at bounding box center [824, 248] width 29 height 14
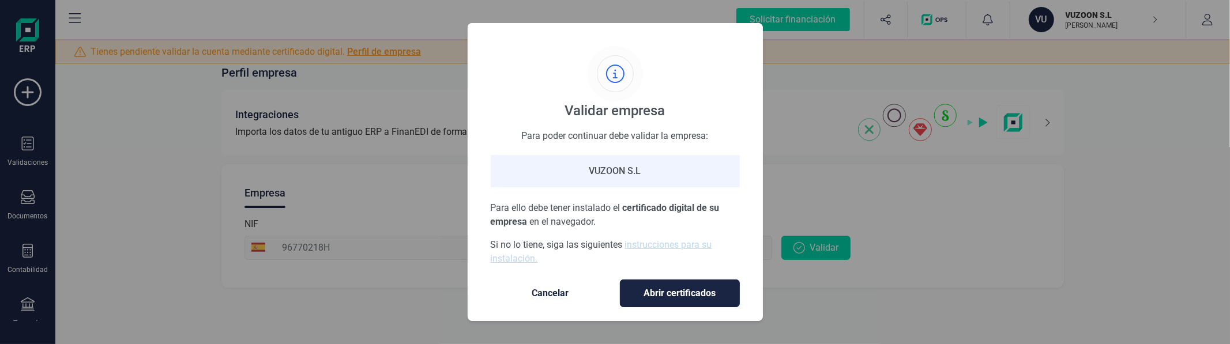
click at [653, 283] on button "Abrir certificados" at bounding box center [680, 294] width 120 height 28
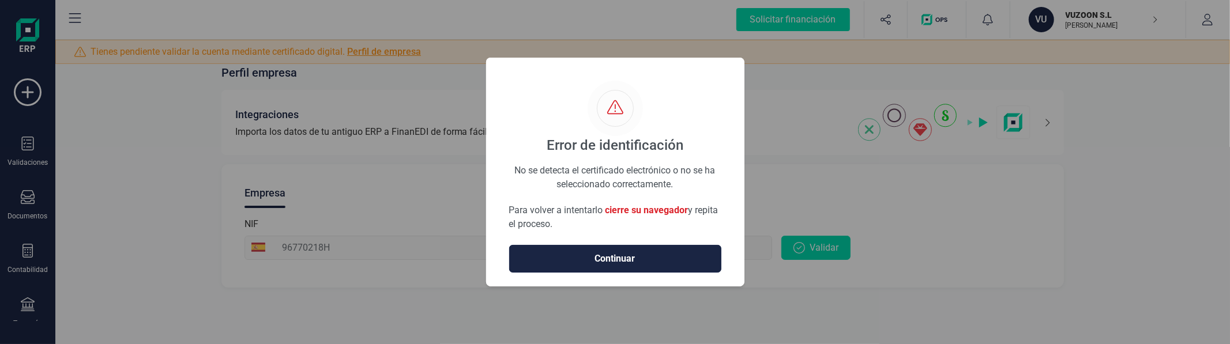
click at [579, 252] on span "Continuar" at bounding box center [615, 259] width 188 height 14
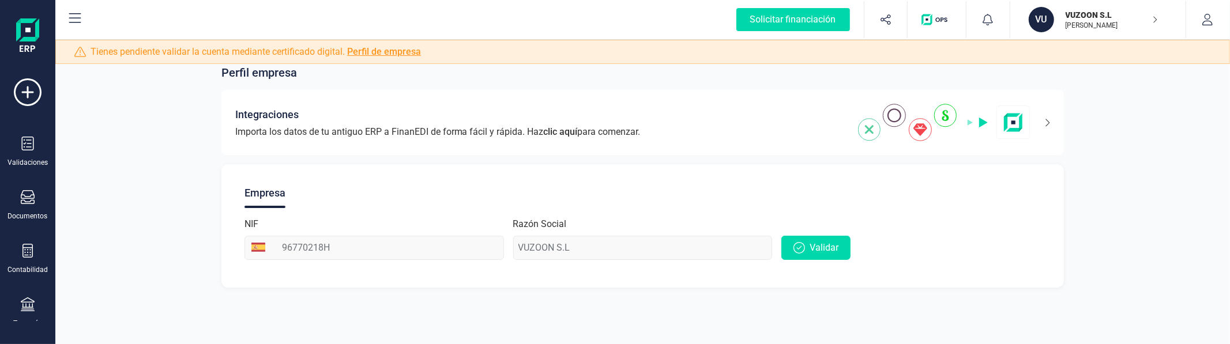
click at [191, 127] on div "Perfil empresa Integraciones Importa los datos de tu antiguo ERP a FinanEDI de …" at bounding box center [642, 169] width 1175 height 265
click at [792, 238] on button "Validar" at bounding box center [816, 248] width 69 height 24
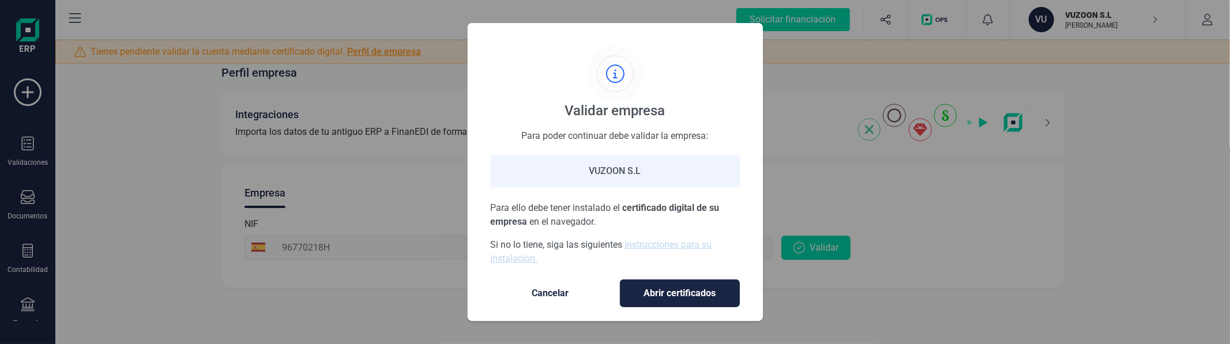
click at [684, 290] on span "Abrir certificados" at bounding box center [680, 294] width 96 height 14
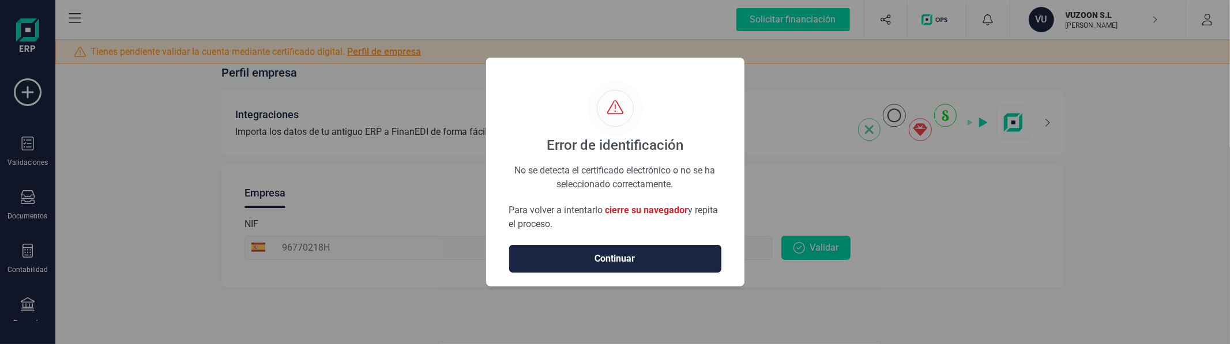
click at [609, 256] on span "Continuar" at bounding box center [615, 259] width 188 height 14
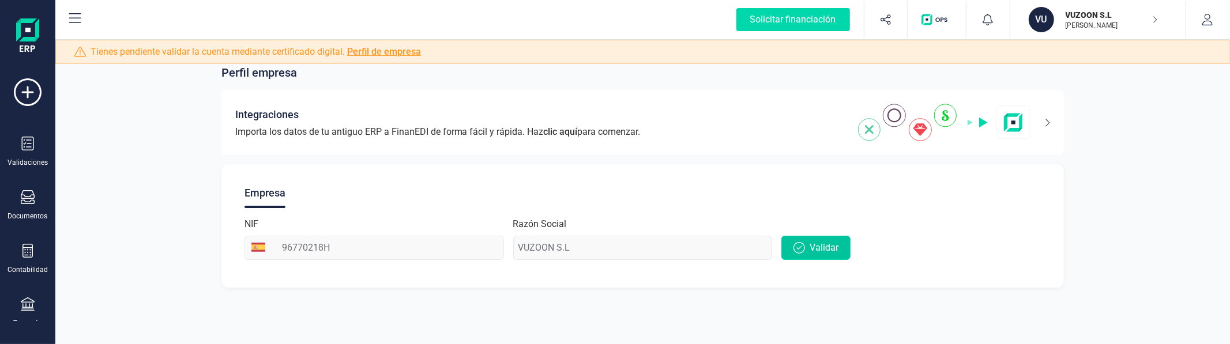
click at [810, 251] on span "Validar" at bounding box center [824, 248] width 29 height 14
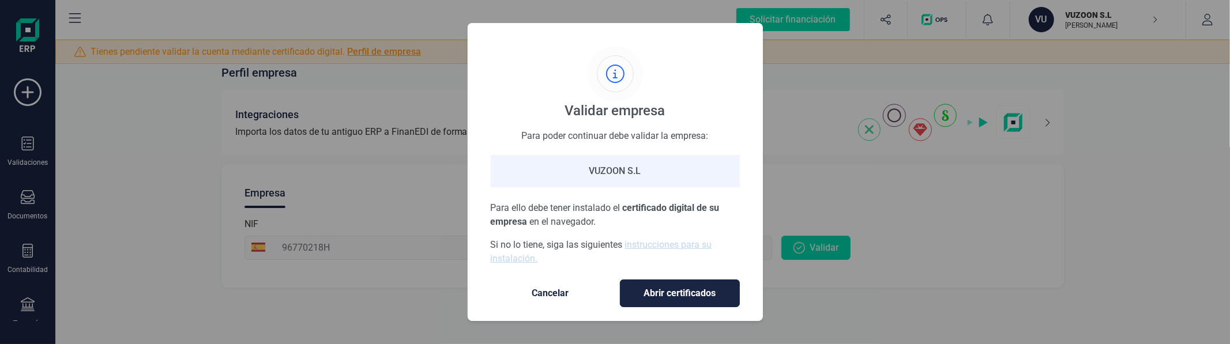
click at [689, 288] on span "Abrir certificados" at bounding box center [680, 294] width 96 height 14
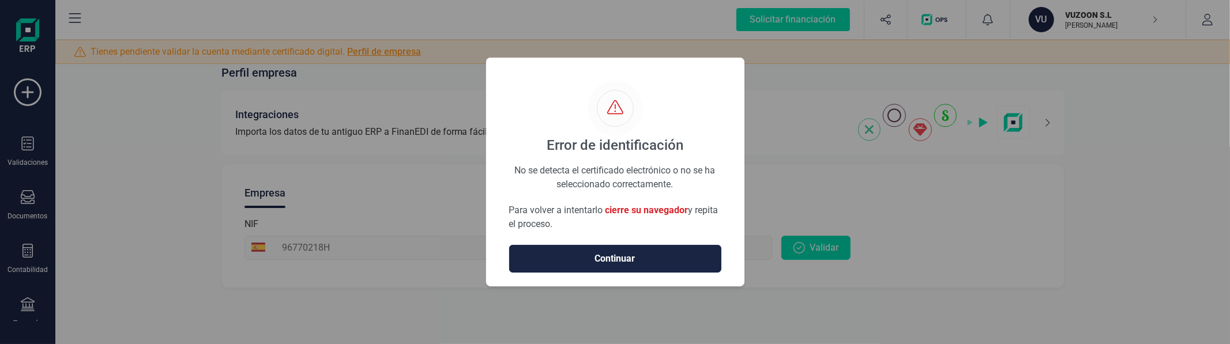
click at [608, 257] on span "Continuar" at bounding box center [615, 259] width 188 height 14
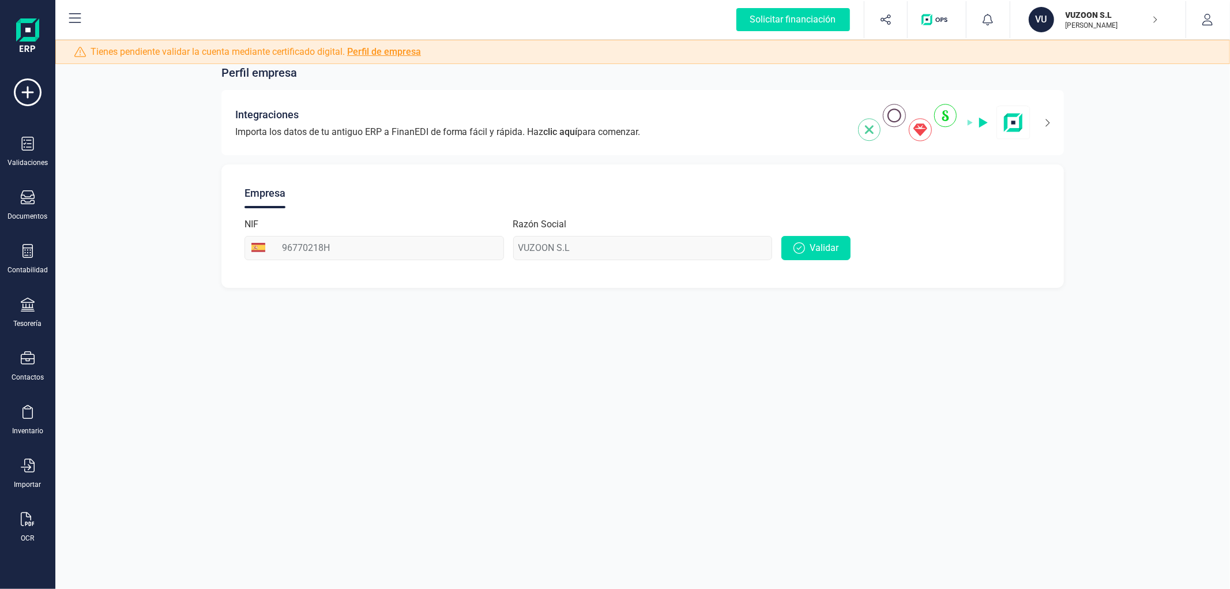
drag, startPoint x: 1077, startPoint y: 26, endPoint x: 1089, endPoint y: 83, distance: 58.4
click at [1077, 27] on p "[PERSON_NAME]" at bounding box center [1112, 25] width 92 height 9
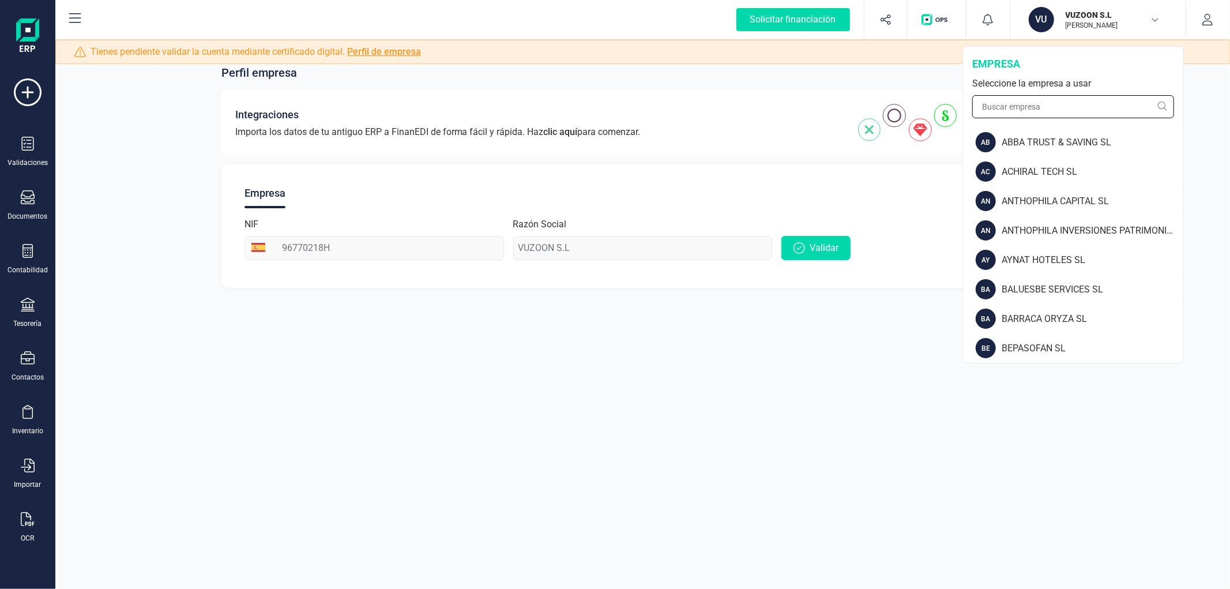
click at [1083, 106] on input "text" at bounding box center [1073, 106] width 202 height 23
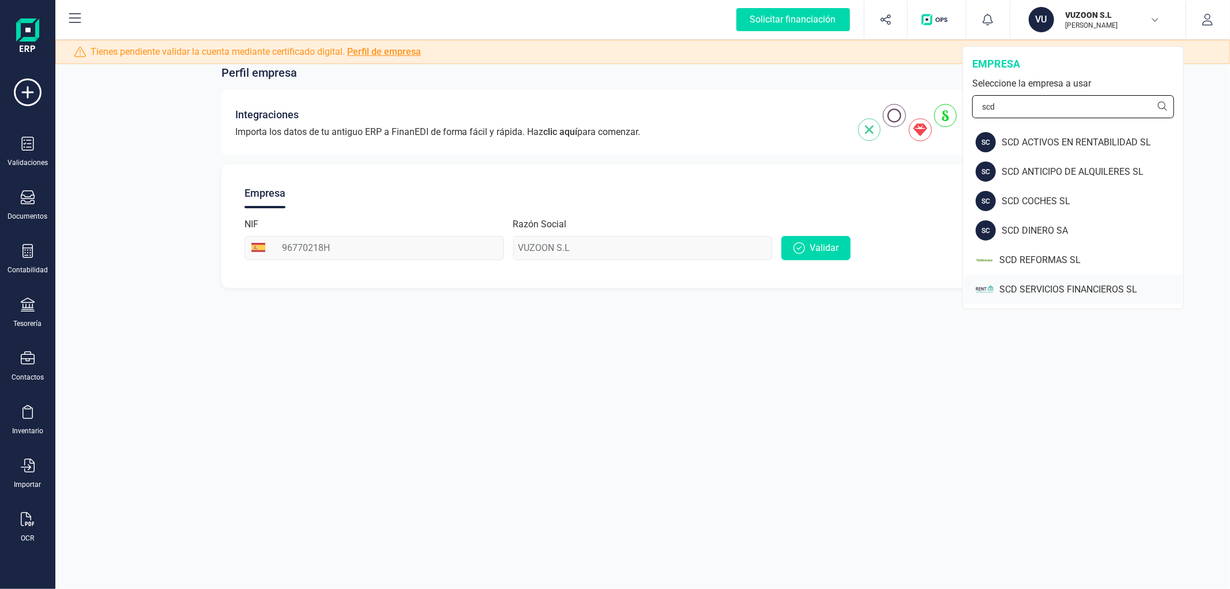
type input "scd"
click at [1025, 285] on div "SCD SERVICIOS FINANCIEROS SL" at bounding box center [1092, 290] width 184 height 14
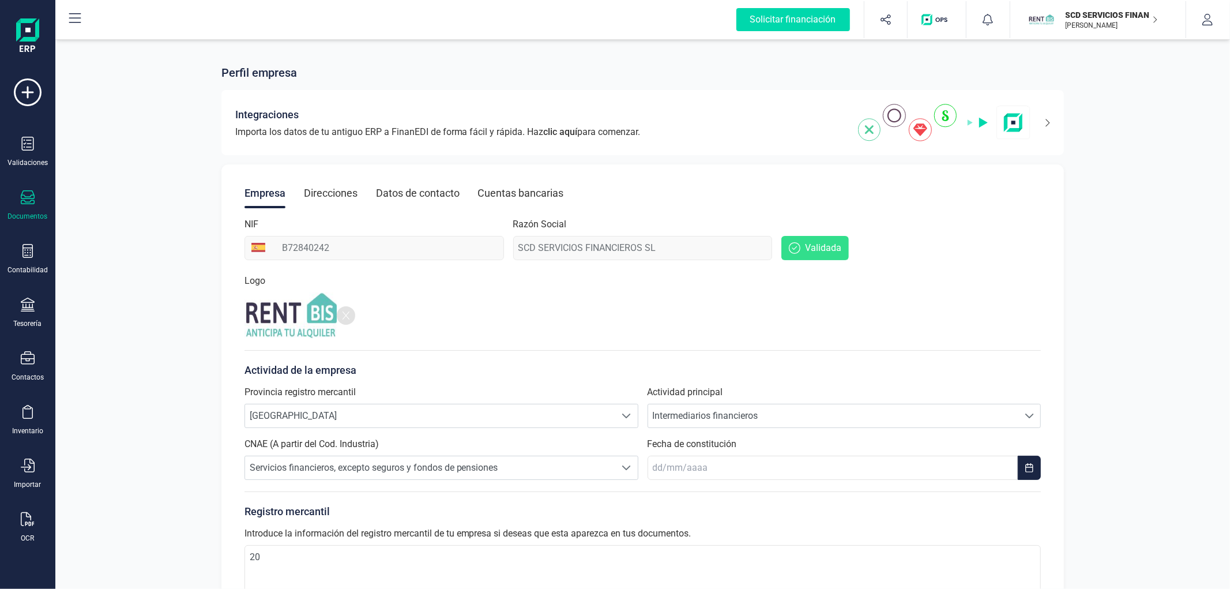
click at [31, 206] on div at bounding box center [28, 198] width 14 height 17
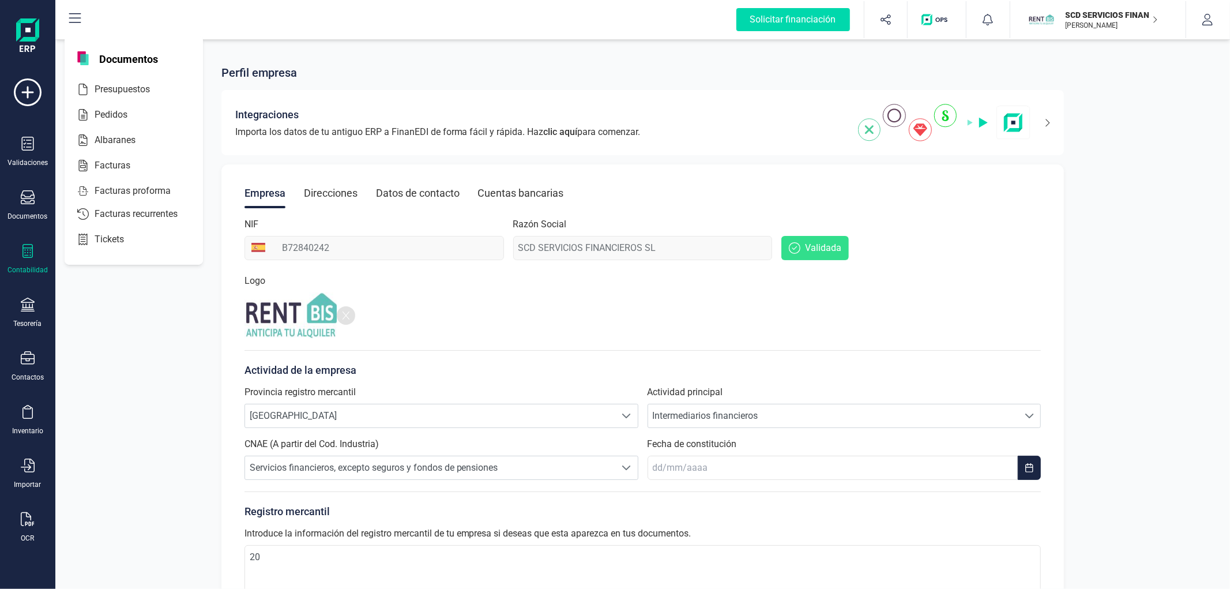
click at [25, 261] on div "Contabilidad" at bounding box center [28, 259] width 46 height 31
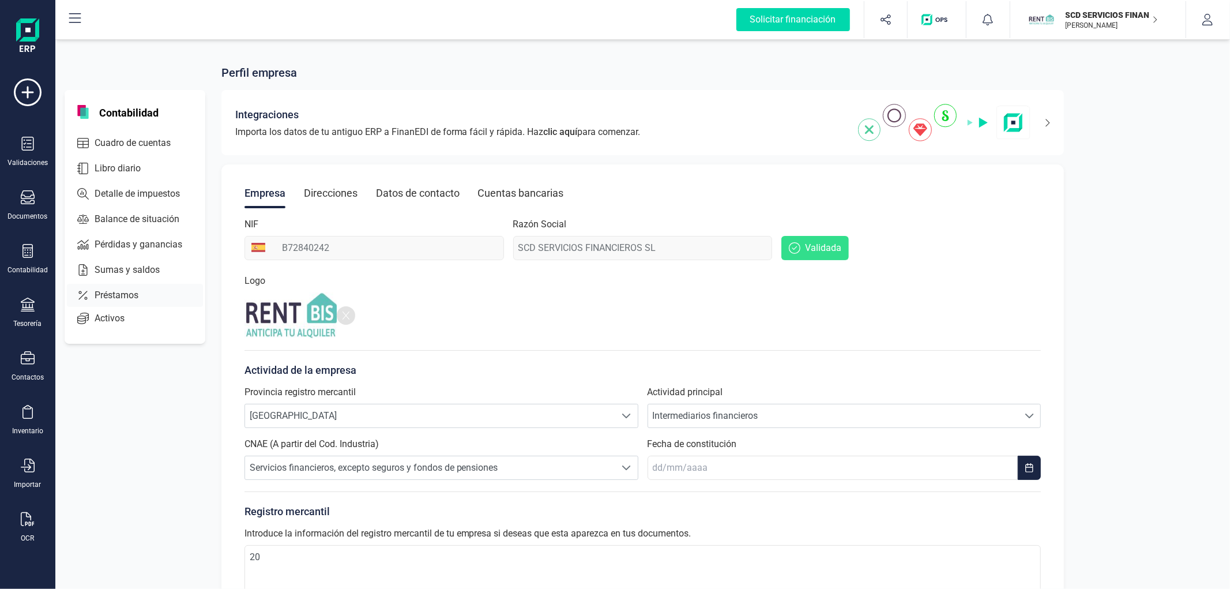
click at [110, 294] on span "Préstamos" at bounding box center [124, 295] width 69 height 14
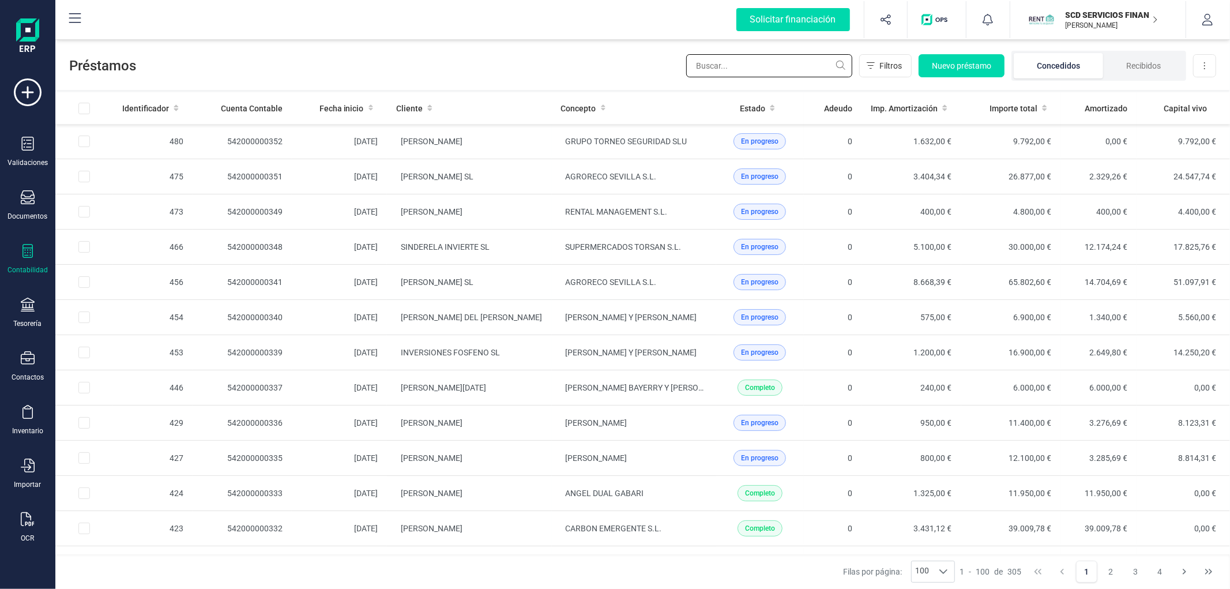
click at [758, 64] on input "text" at bounding box center [769, 65] width 166 height 23
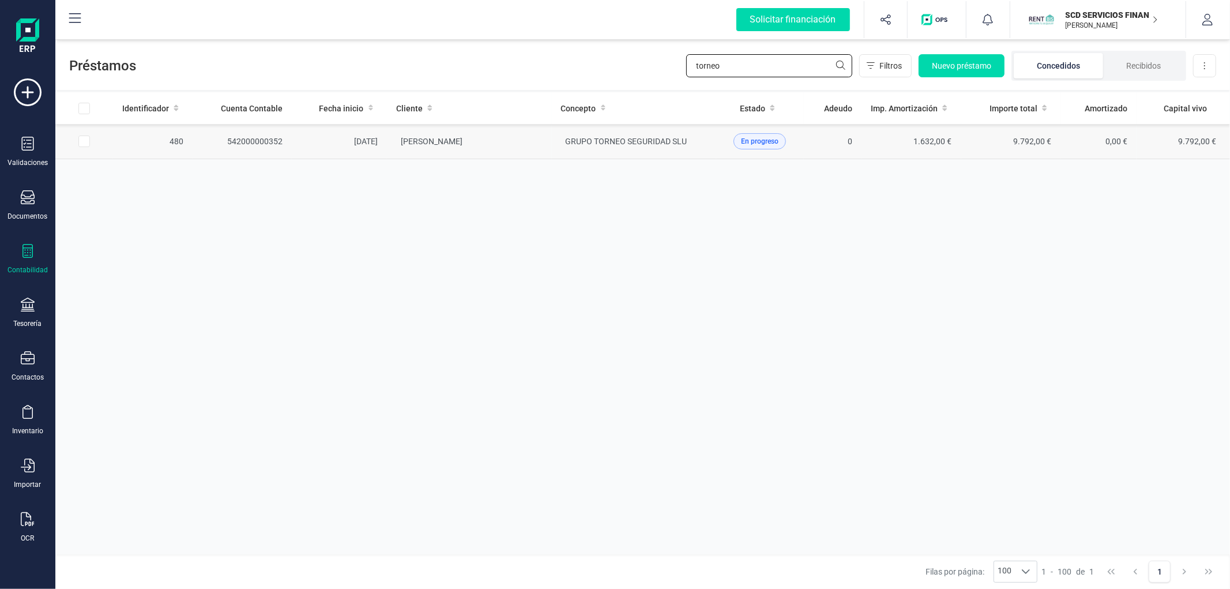
type input "torneo"
click at [396, 151] on td "[PERSON_NAME]" at bounding box center [469, 141] width 164 height 35
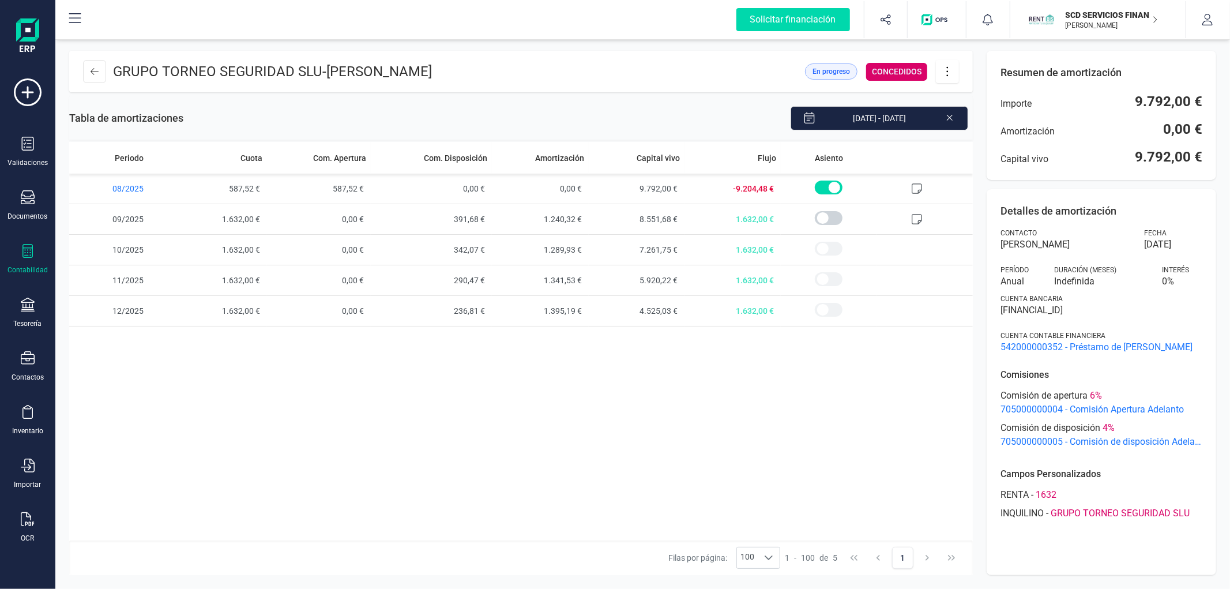
click at [951, 70] on icon at bounding box center [948, 71] width 22 height 13
click at [974, 102] on span "Editar préstamo" at bounding box center [1012, 106] width 106 height 9
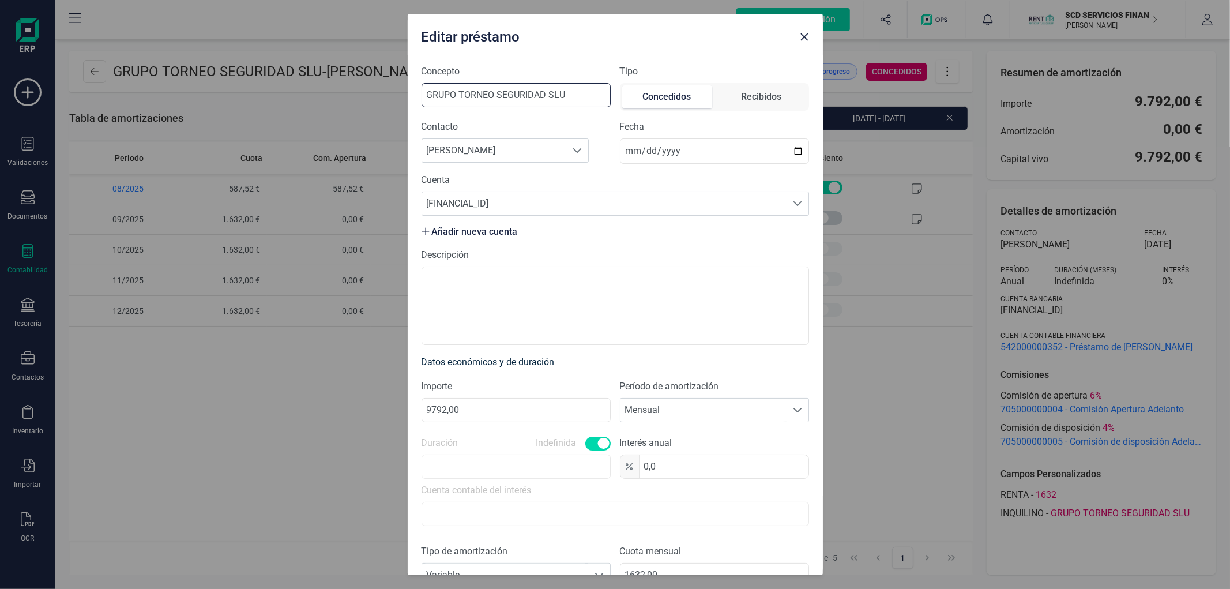
click at [473, 92] on input "GRUPO TORNEO SEGURIDAD SLU" at bounding box center [516, 95] width 189 height 24
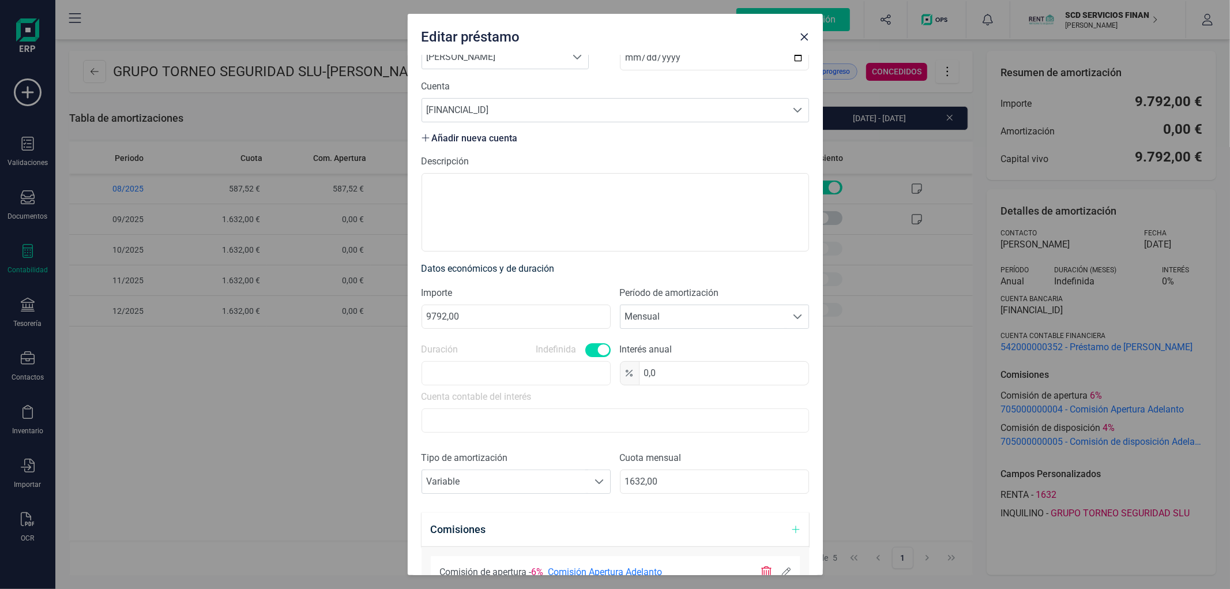
scroll to position [65, 0]
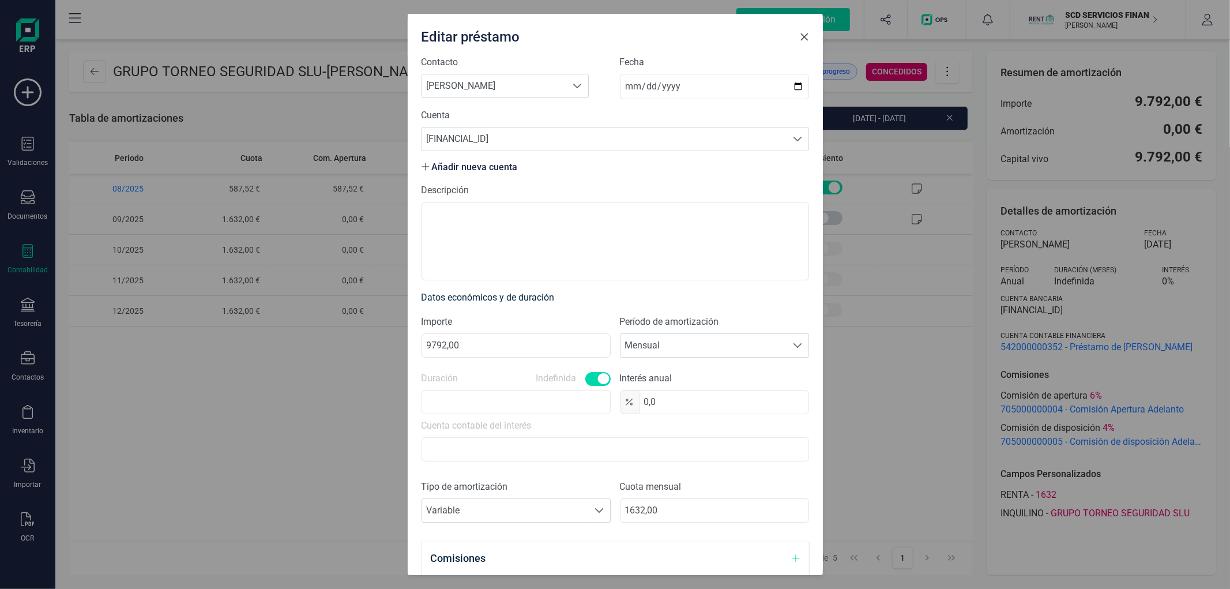
click at [801, 37] on icon "button" at bounding box center [804, 36] width 9 height 9
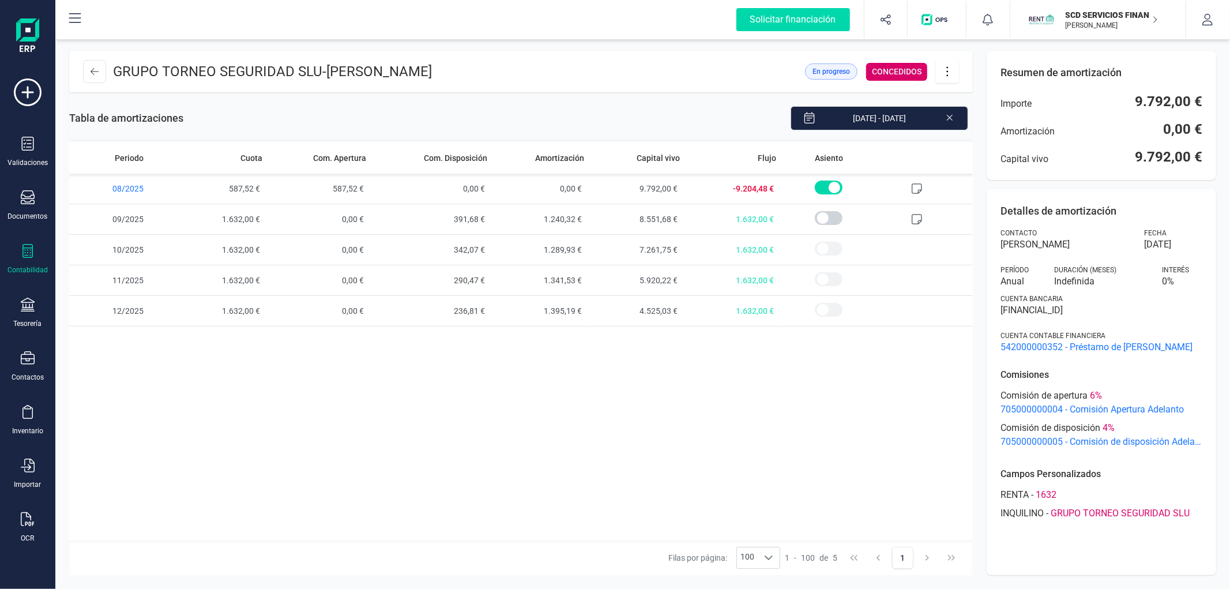
click at [387, 47] on div "GRUPO TORNEO SEGURIDAD SLU - CARLOS MARTINEZ CASTRILLO En progreso CONCEDIDOS T…" at bounding box center [642, 313] width 1175 height 552
